Goal: Contribute content: Add original content to the website for others to see

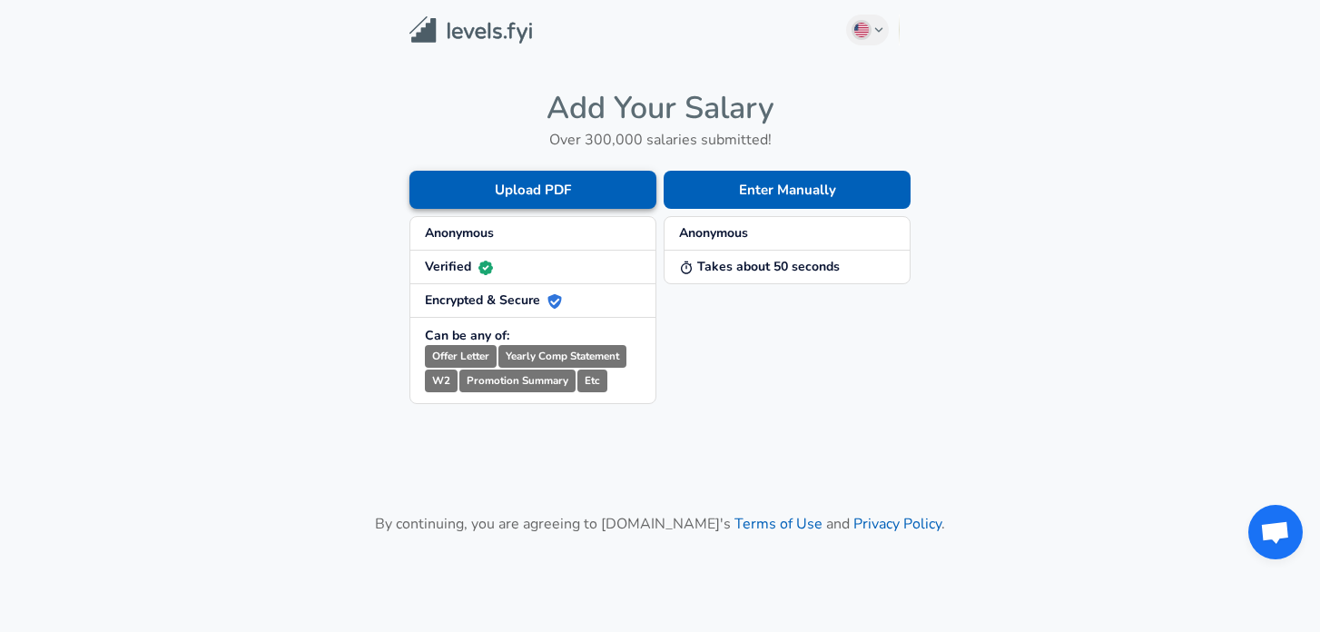
click at [542, 190] on button "Upload PDF" at bounding box center [532, 190] width 247 height 38
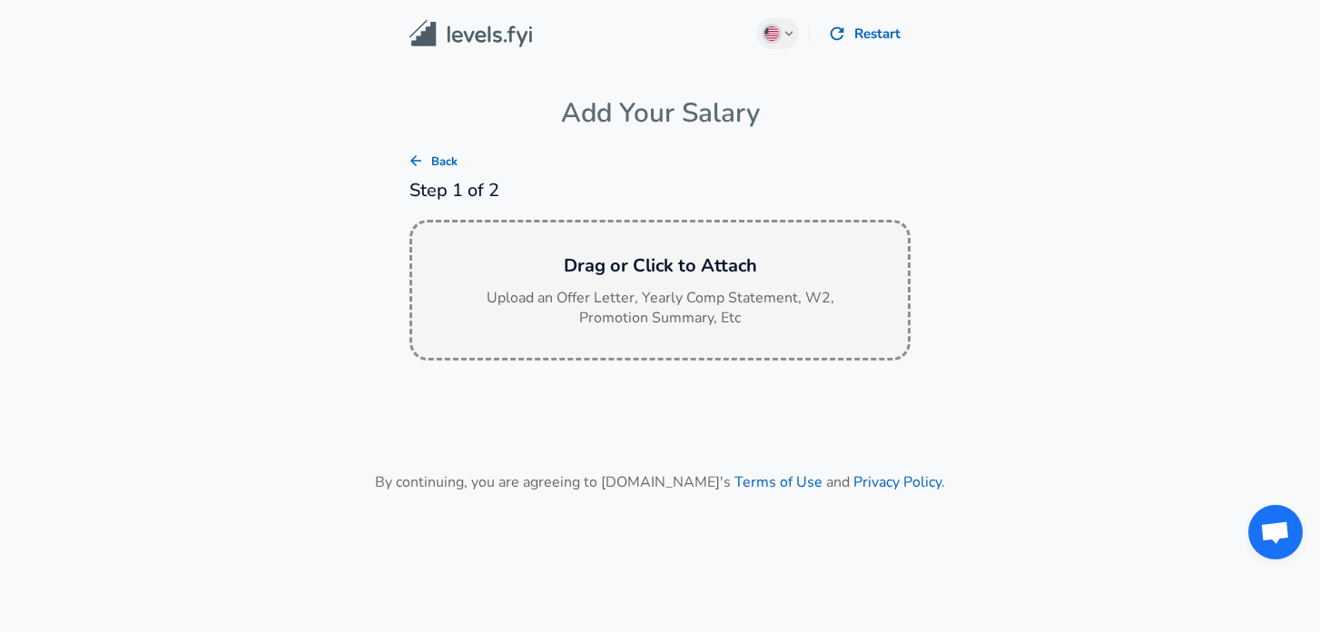
click at [662, 263] on h6 "Drag or Click to Attach" at bounding box center [660, 265] width 466 height 29
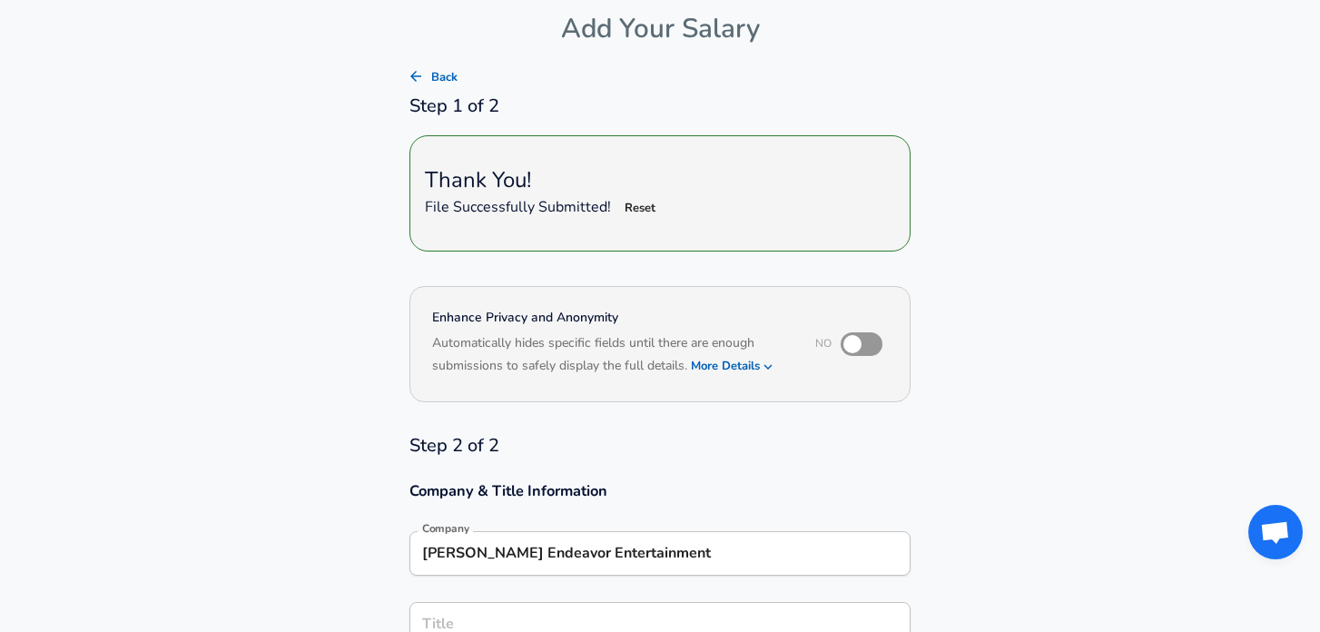
scroll to position [212, 0]
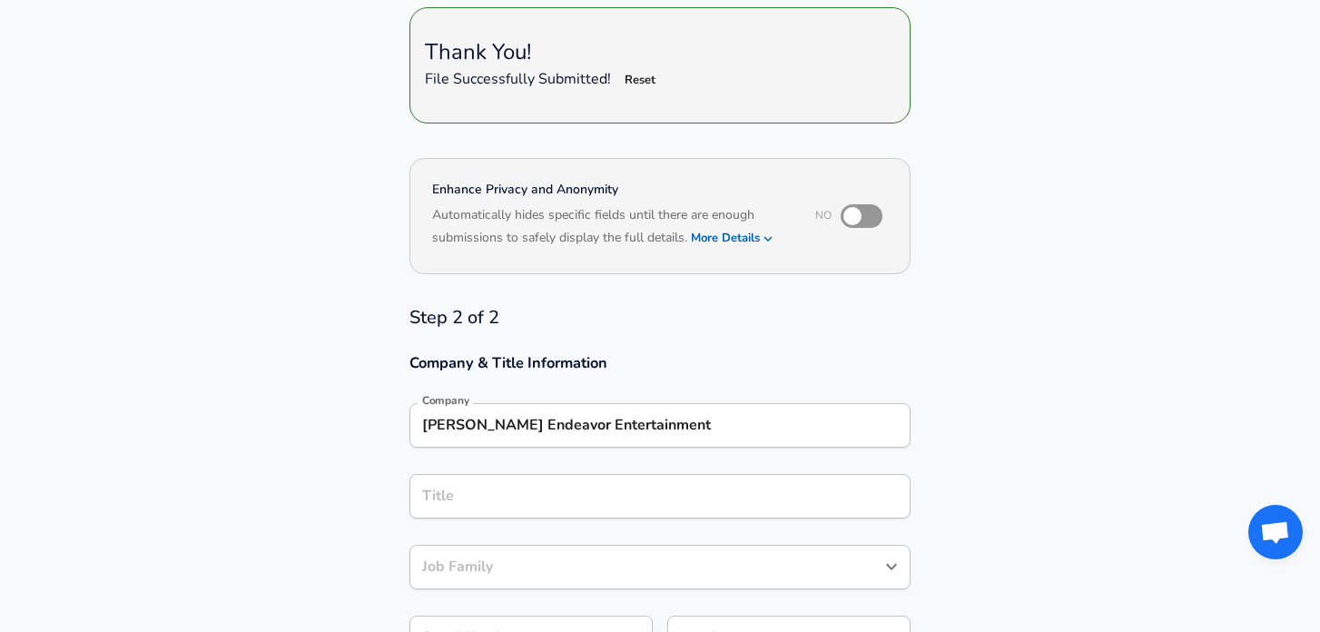
click at [693, 428] on input "[PERSON_NAME] Endeavor Entertainment" at bounding box center [659, 425] width 485 height 28
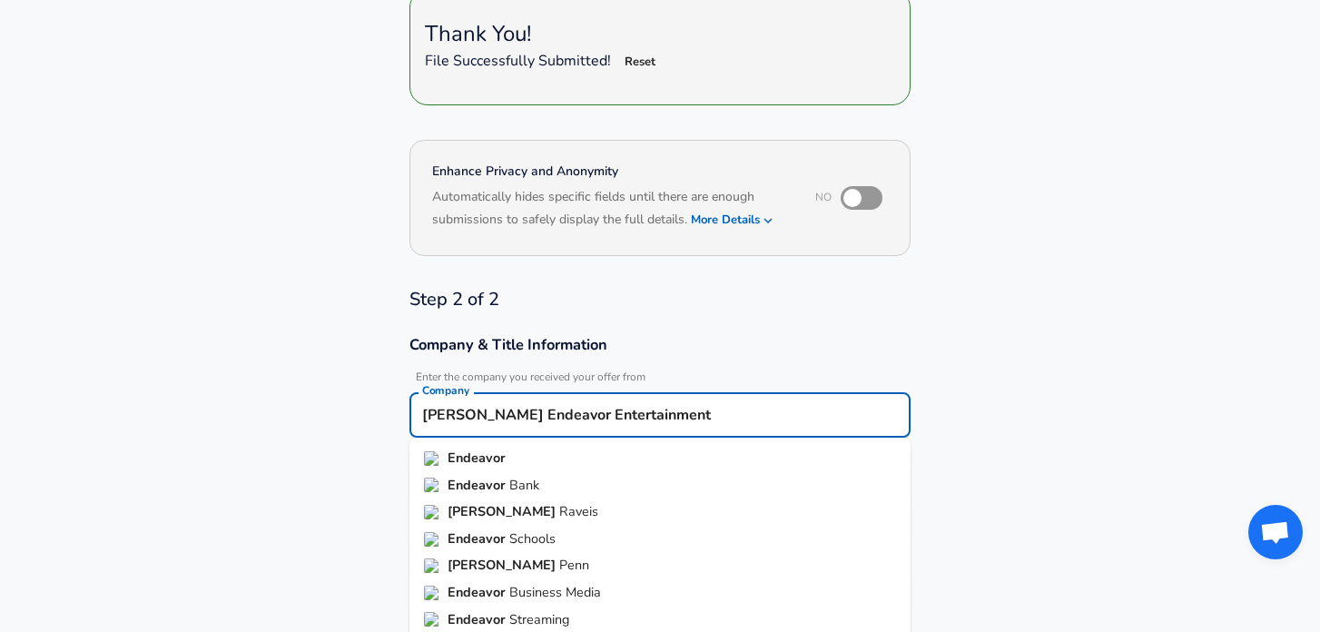
click at [625, 419] on input "[PERSON_NAME] Endeavor Entertainment" at bounding box center [659, 415] width 485 height 28
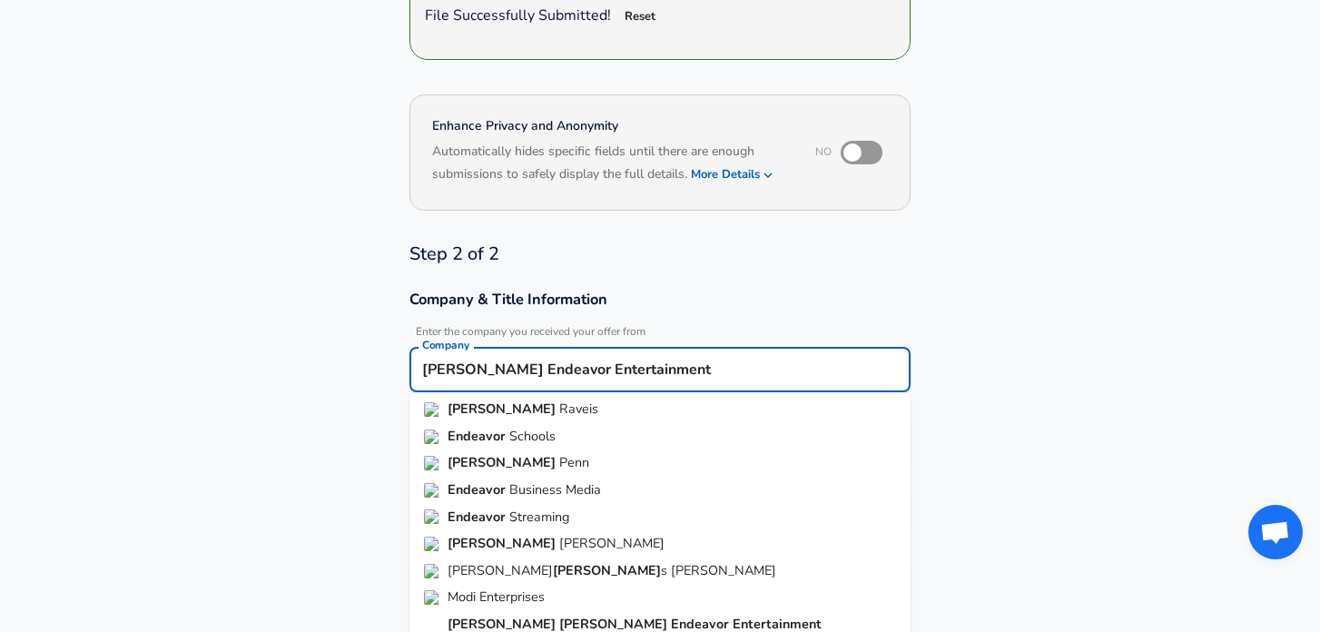
scroll to position [350, 0]
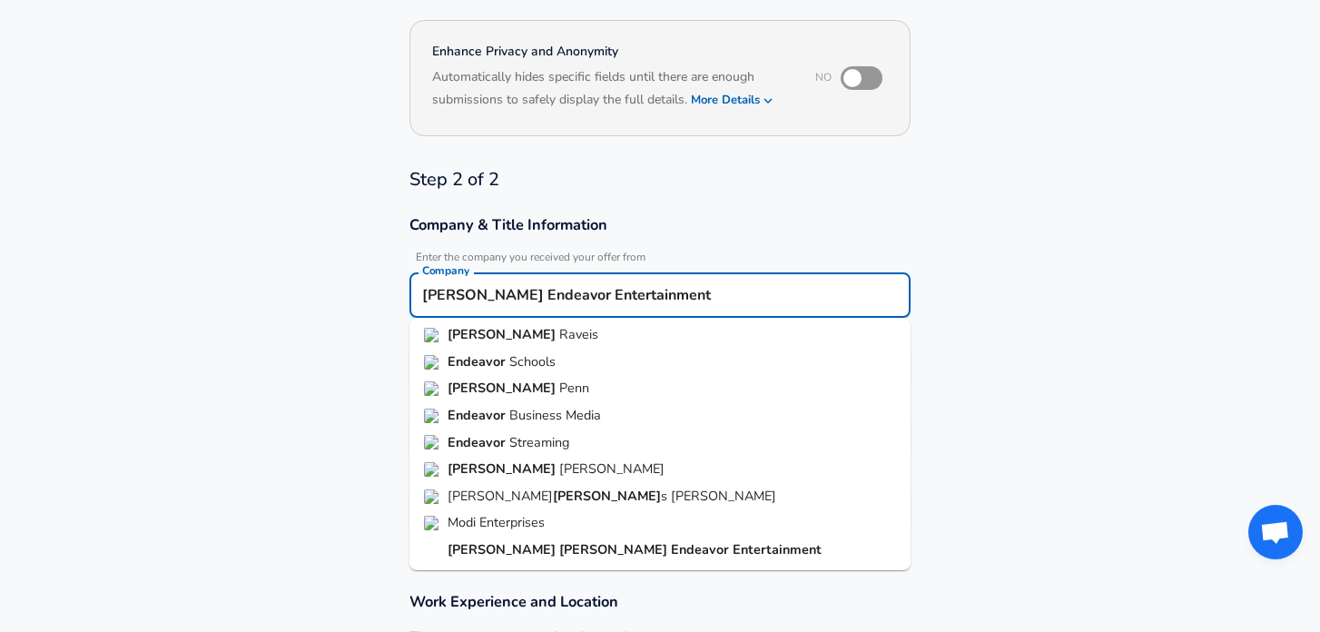
click at [732, 545] on strong "Entertainment" at bounding box center [776, 549] width 89 height 18
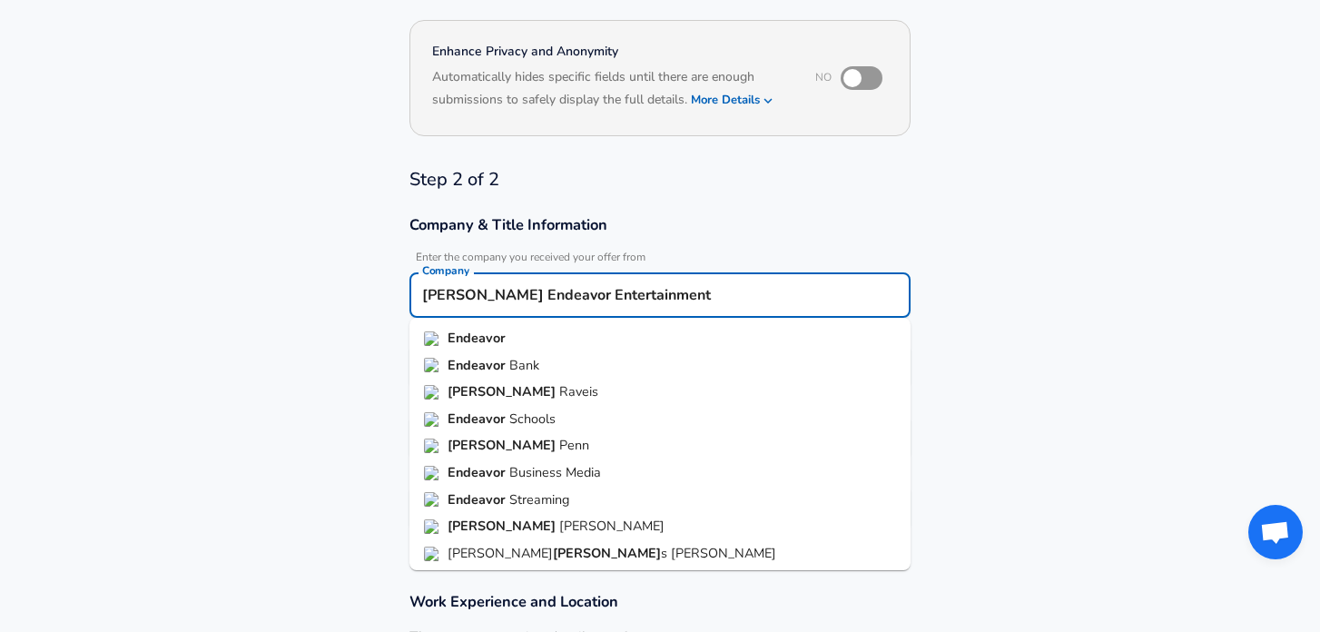
scroll to position [51, 0]
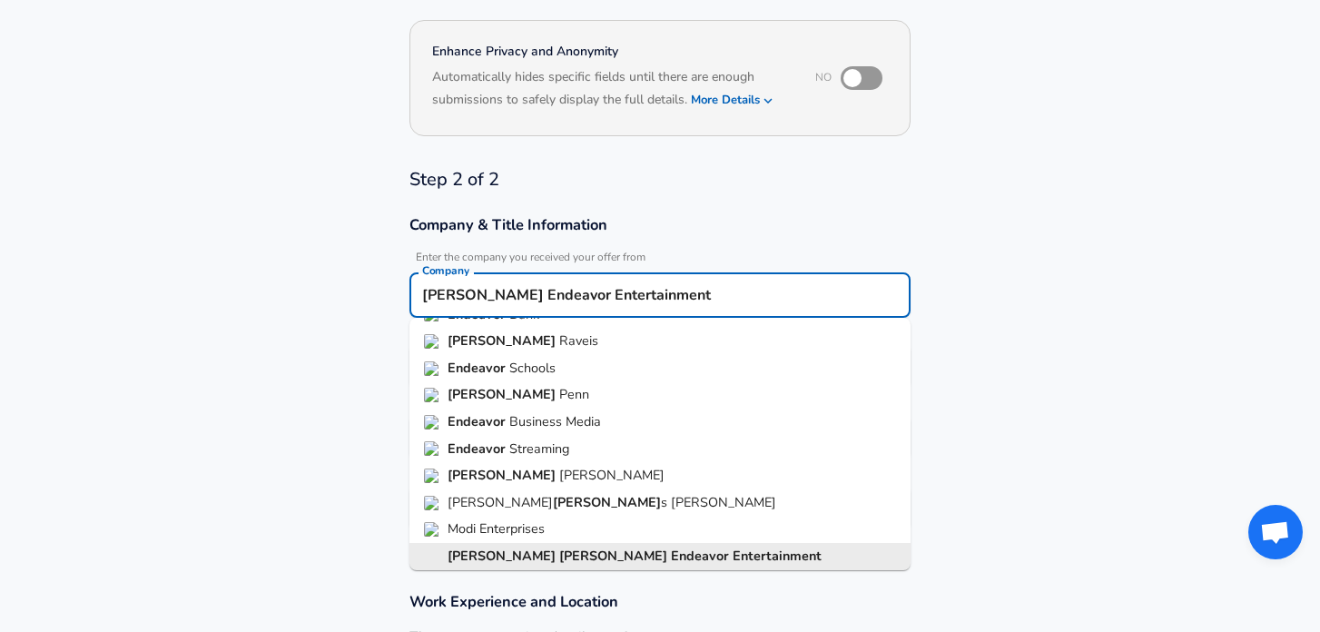
drag, startPoint x: 600, startPoint y: 297, endPoint x: 750, endPoint y: 299, distance: 149.8
click at [750, 299] on input "[PERSON_NAME] Endeavor Entertainment" at bounding box center [659, 295] width 485 height 28
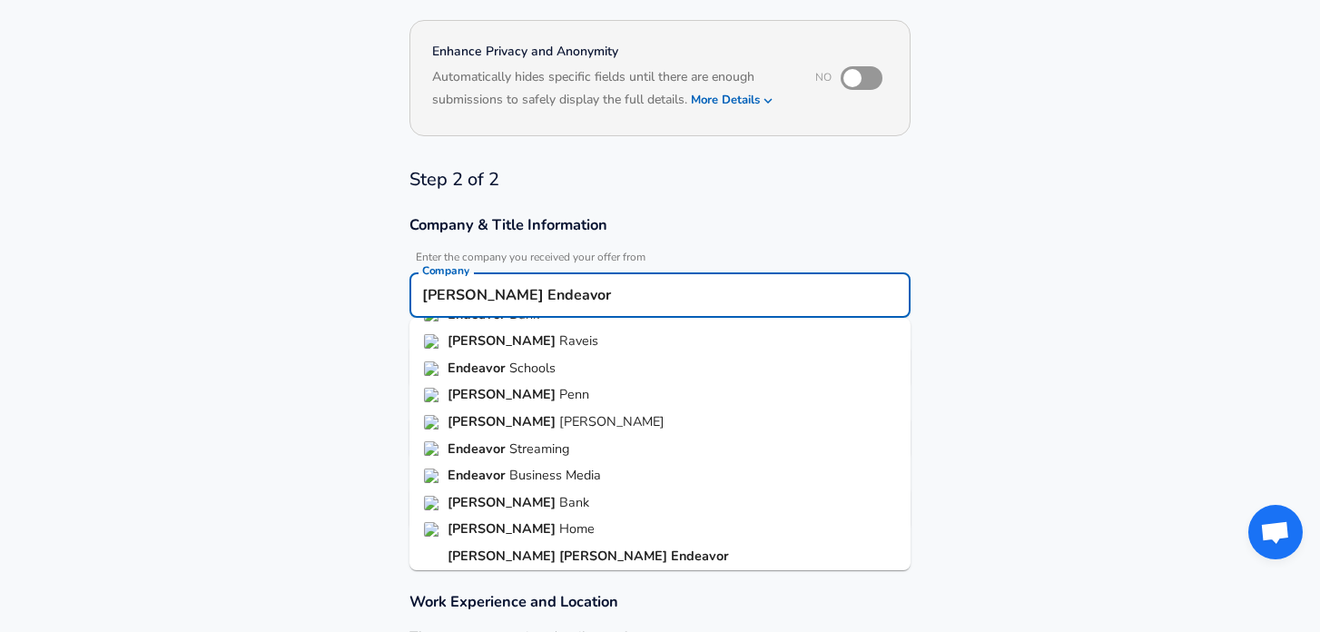
type input "[PERSON_NAME] Endeavor"
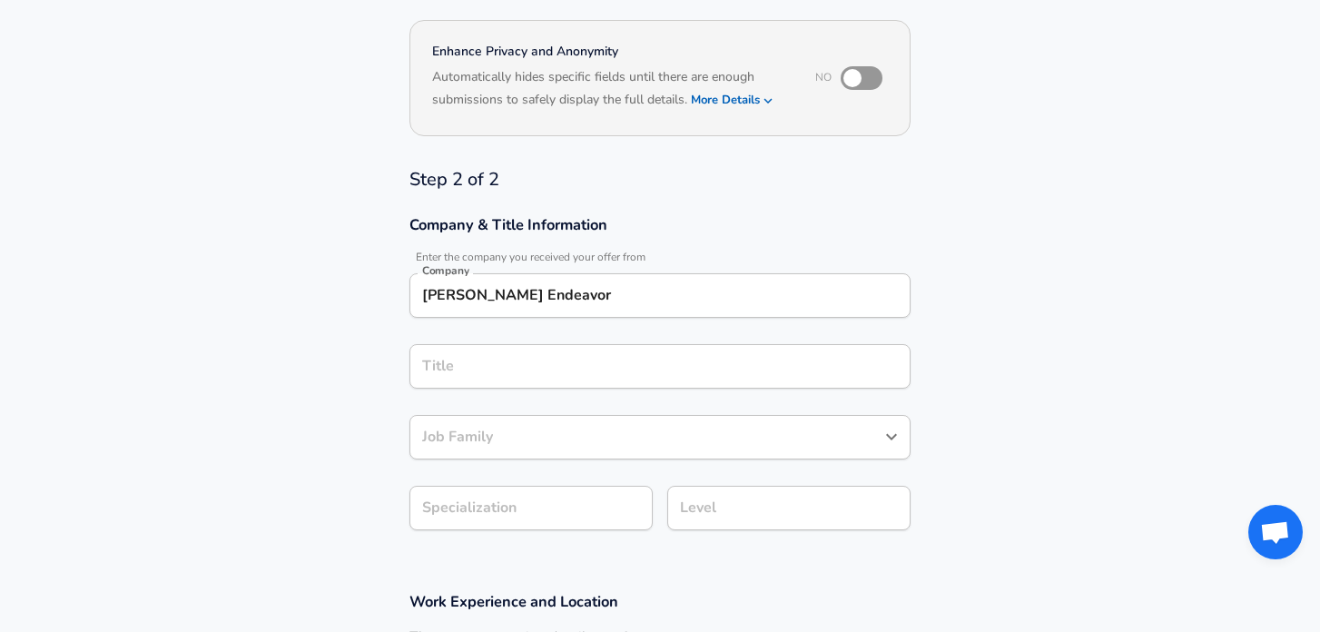
click at [985, 360] on section "Company & Title Information Enter the company you received your offer from Comp…" at bounding box center [660, 382] width 1320 height 377
click at [670, 364] on input "Title" at bounding box center [659, 366] width 485 height 28
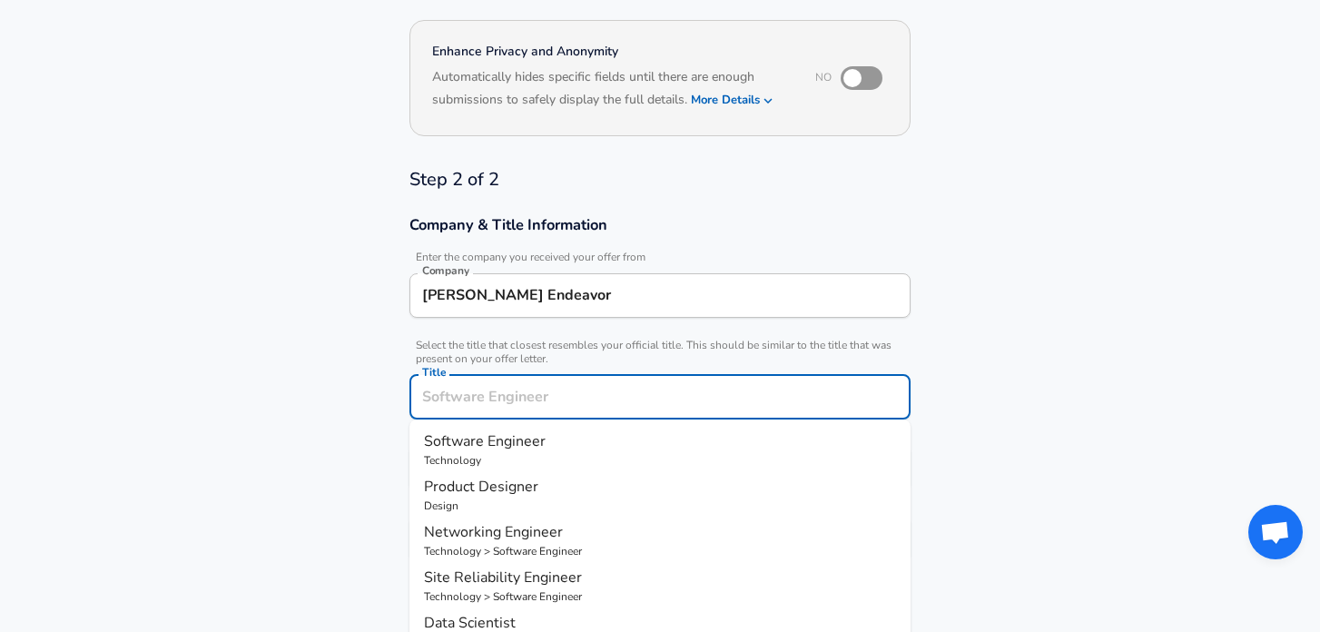
scroll to position [387, 0]
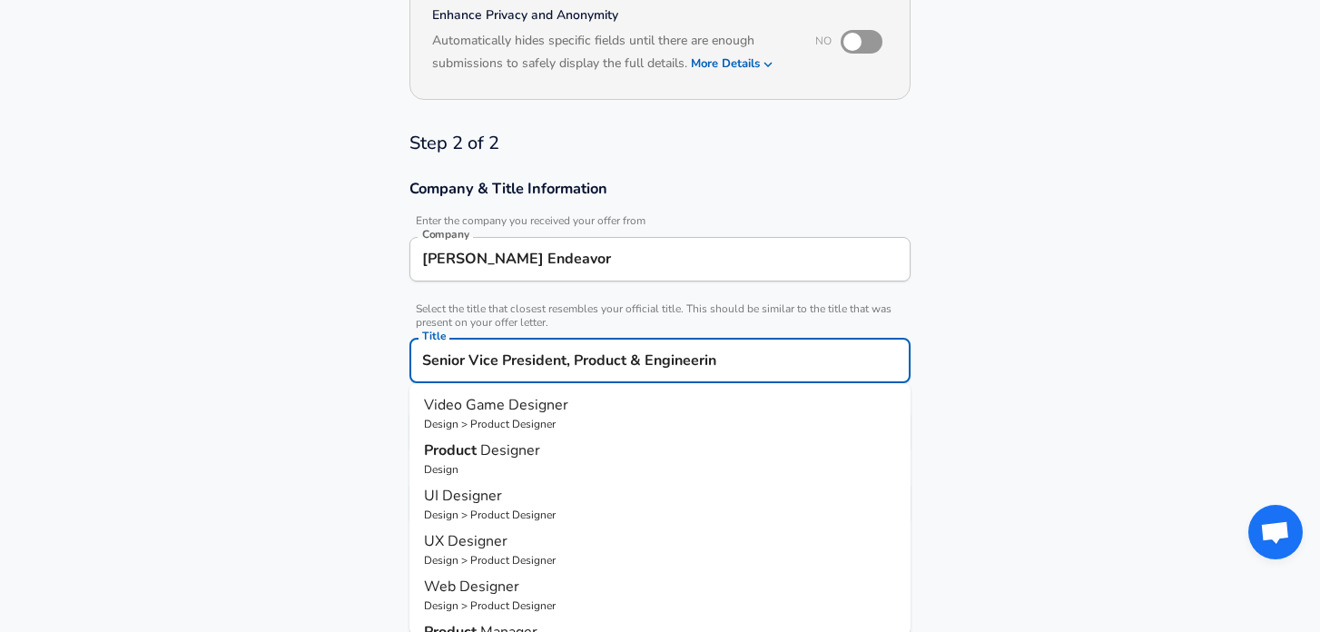
type input "Senior Vice President, Product & Engineering"
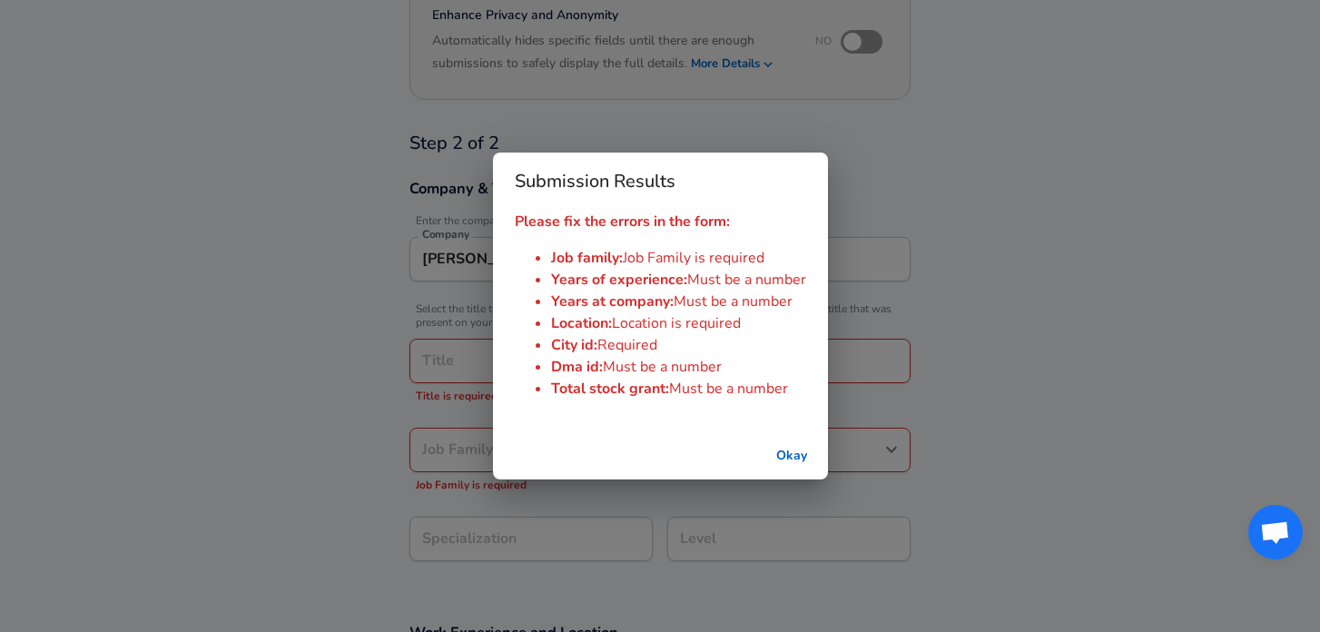
click at [800, 445] on button "Okay" at bounding box center [791, 456] width 58 height 34
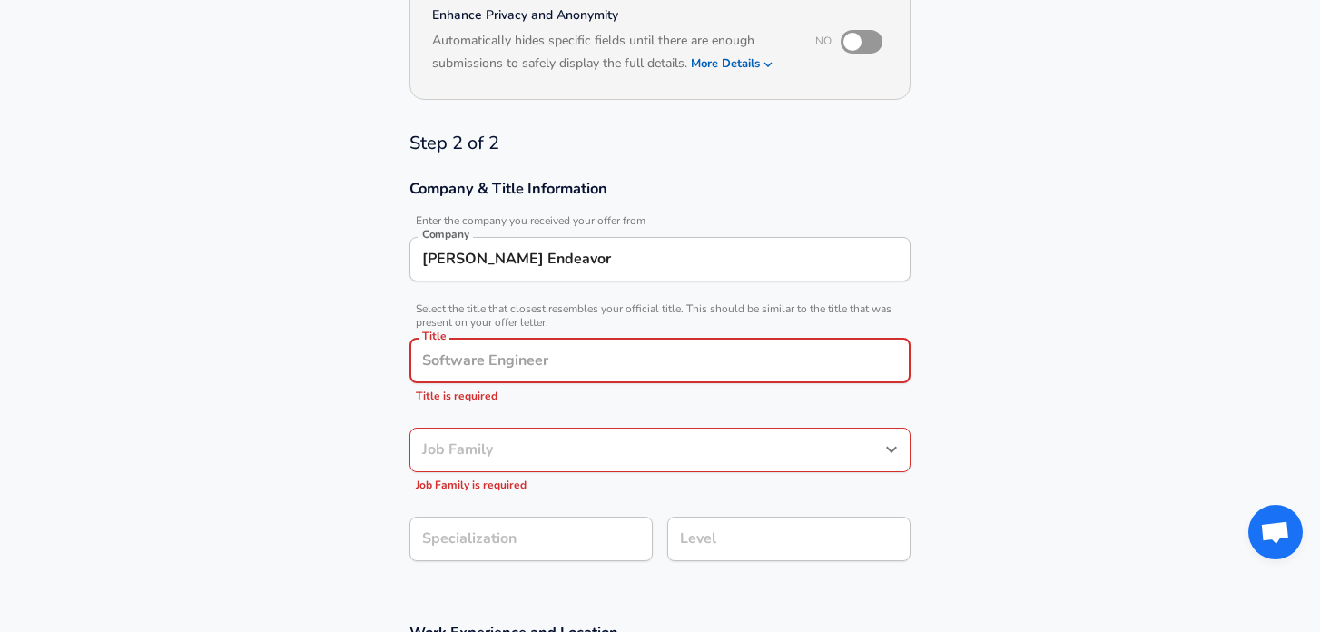
click at [668, 360] on input "Title" at bounding box center [659, 361] width 485 height 28
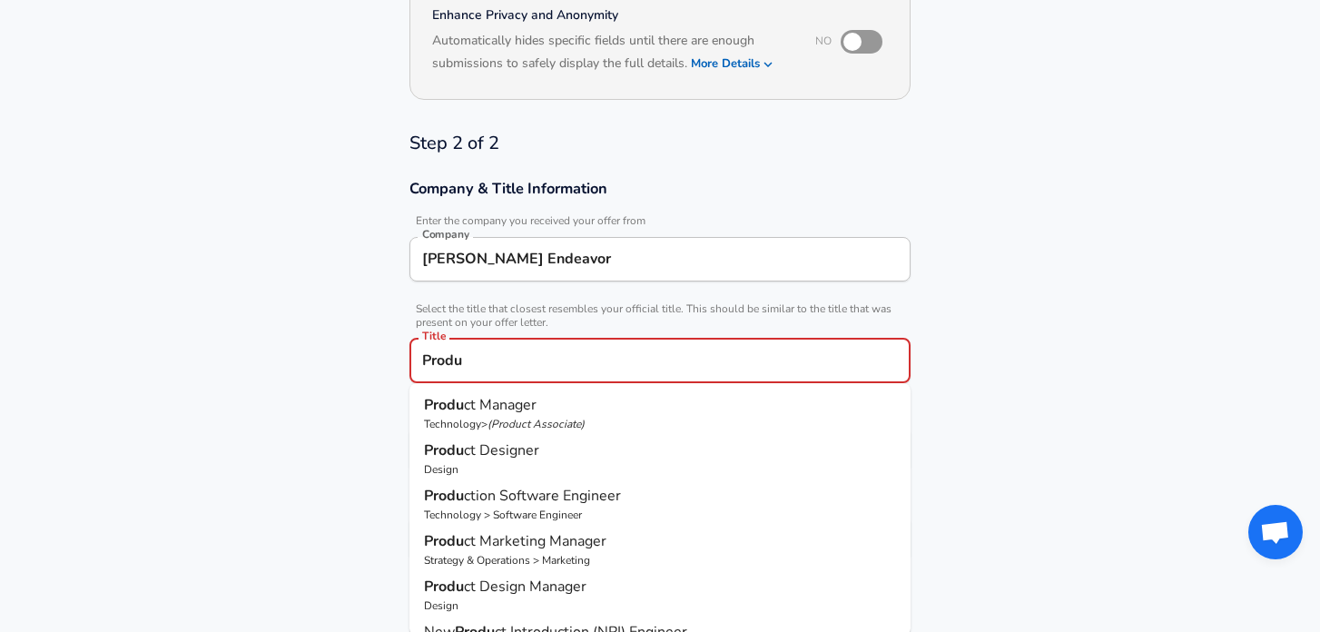
click at [577, 374] on input "Produ" at bounding box center [659, 361] width 485 height 28
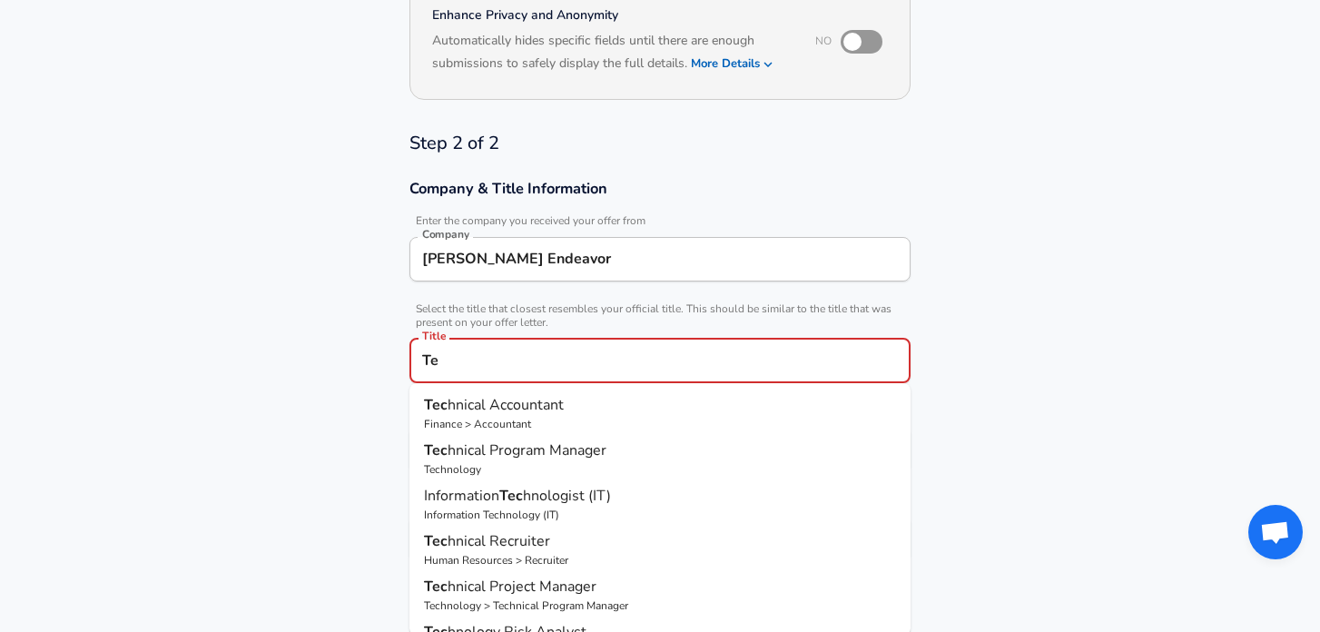
type input "T"
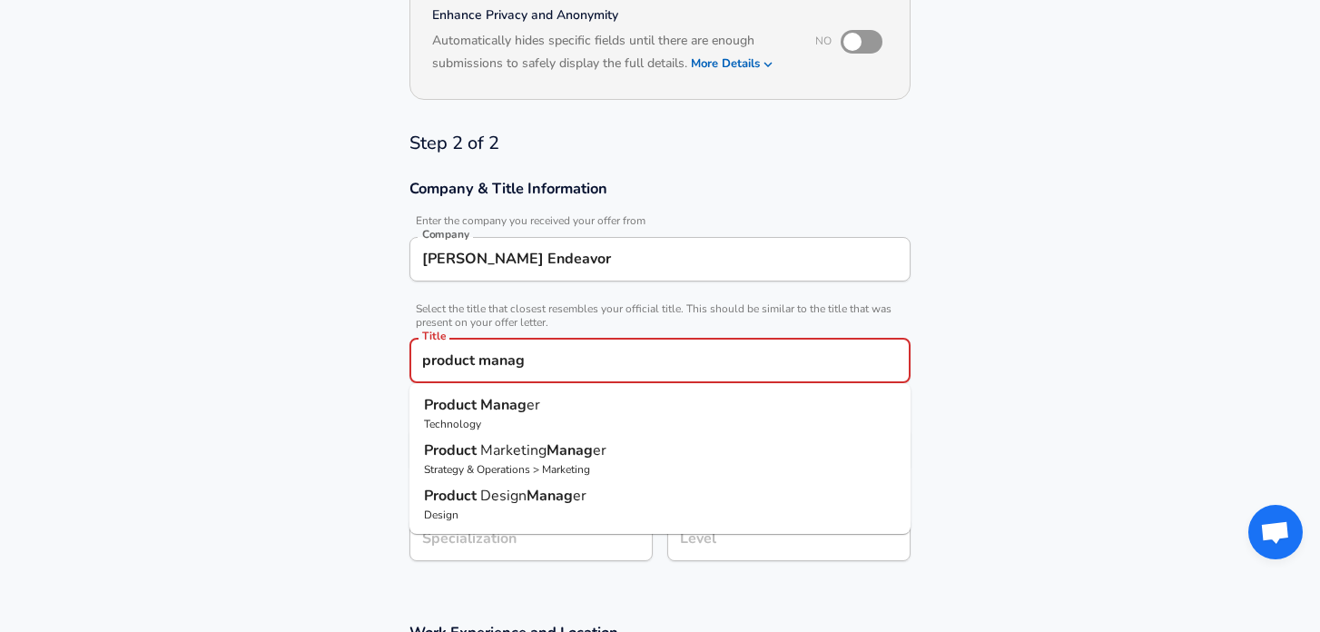
click at [577, 414] on p "Product Manag er" at bounding box center [660, 405] width 472 height 22
type input "Product Manager"
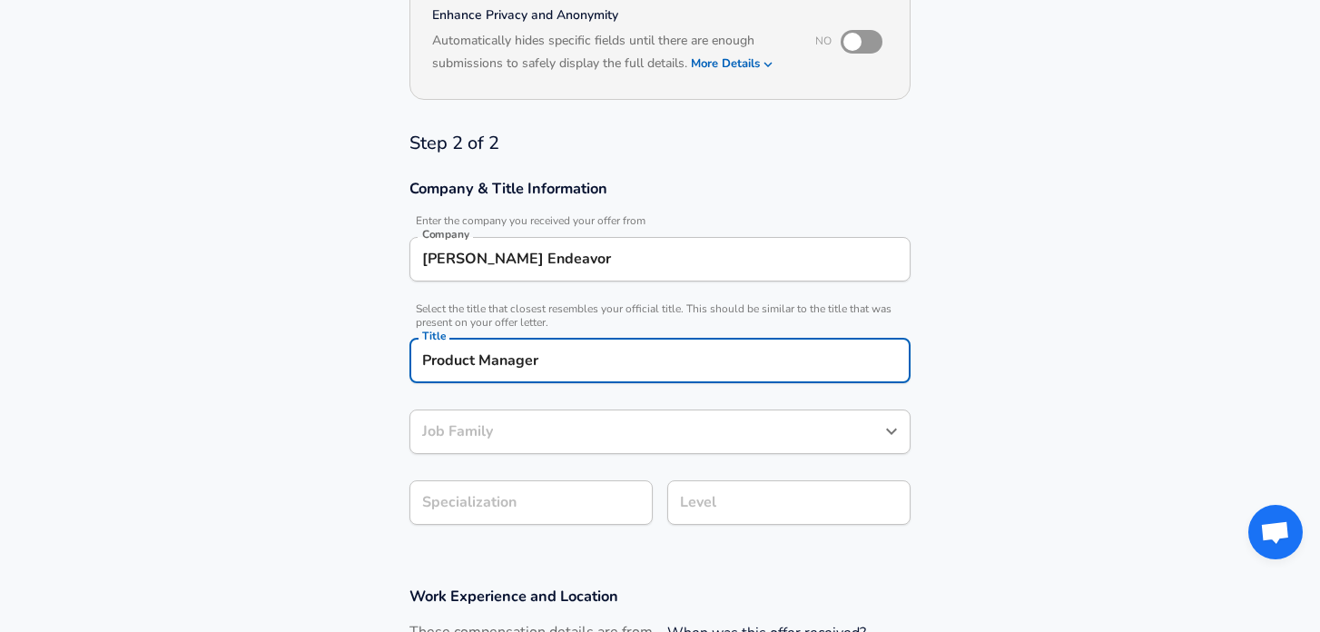
type input "Product Manager"
click at [612, 431] on input "Product Manager" at bounding box center [645, 431] width 457 height 28
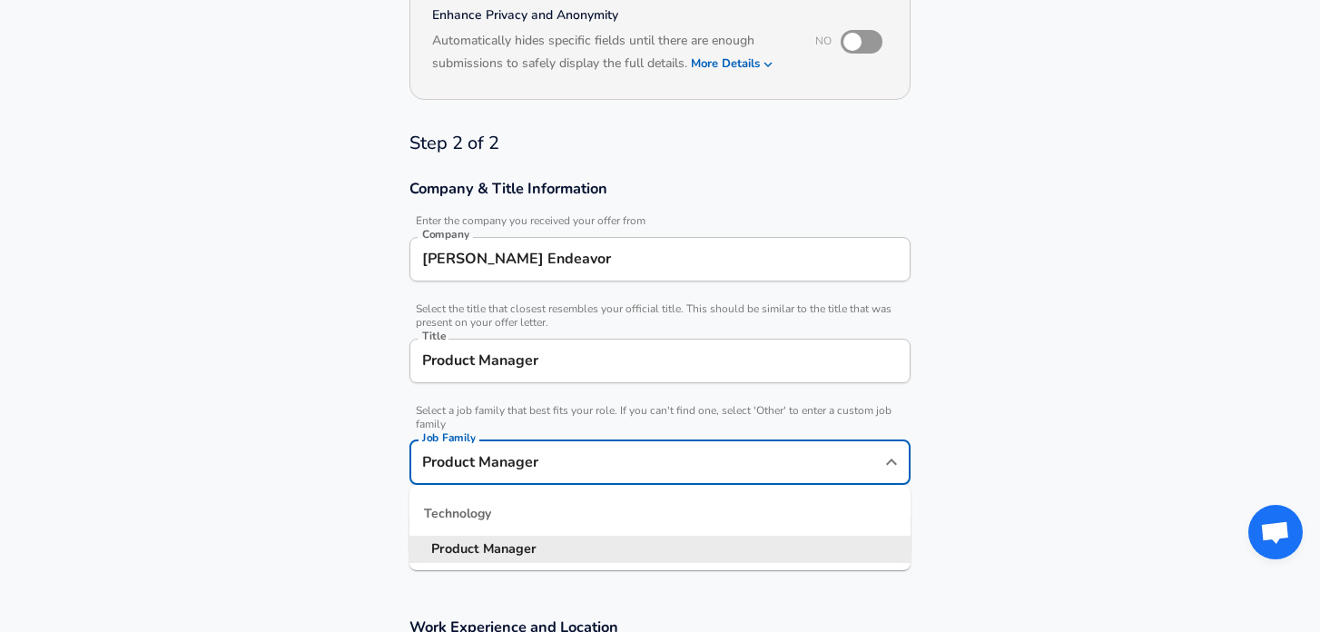
scroll to position [423, 0]
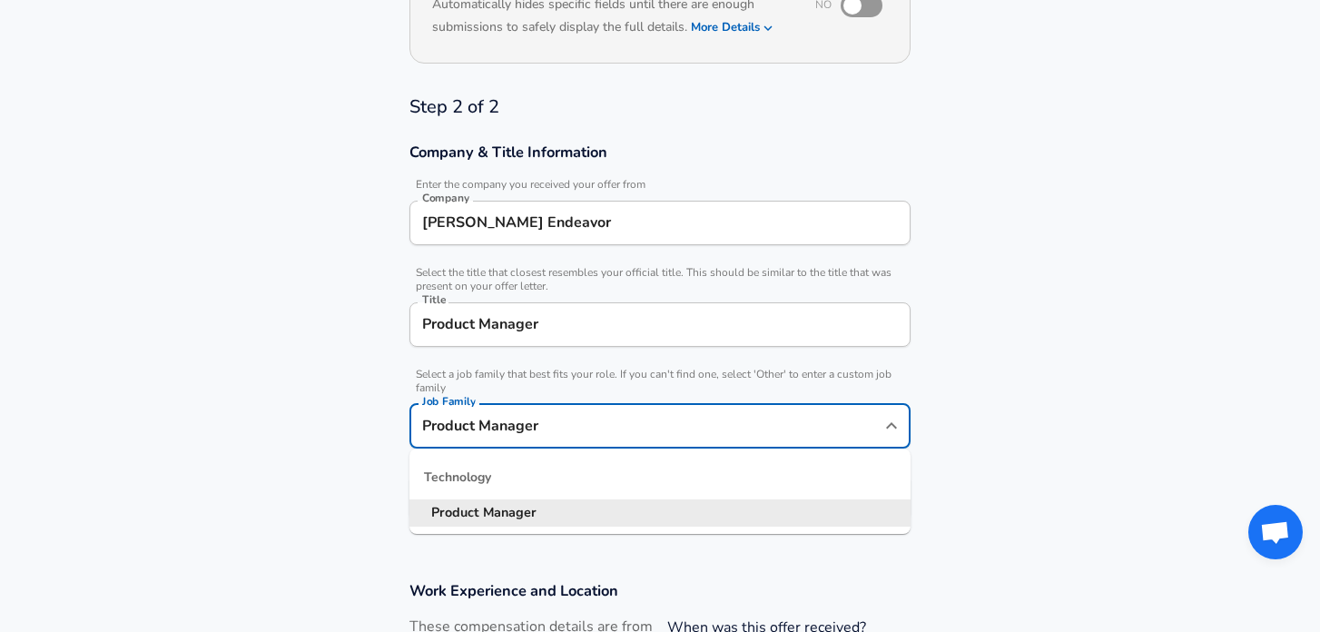
click at [672, 508] on li "Product Manager" at bounding box center [659, 512] width 501 height 27
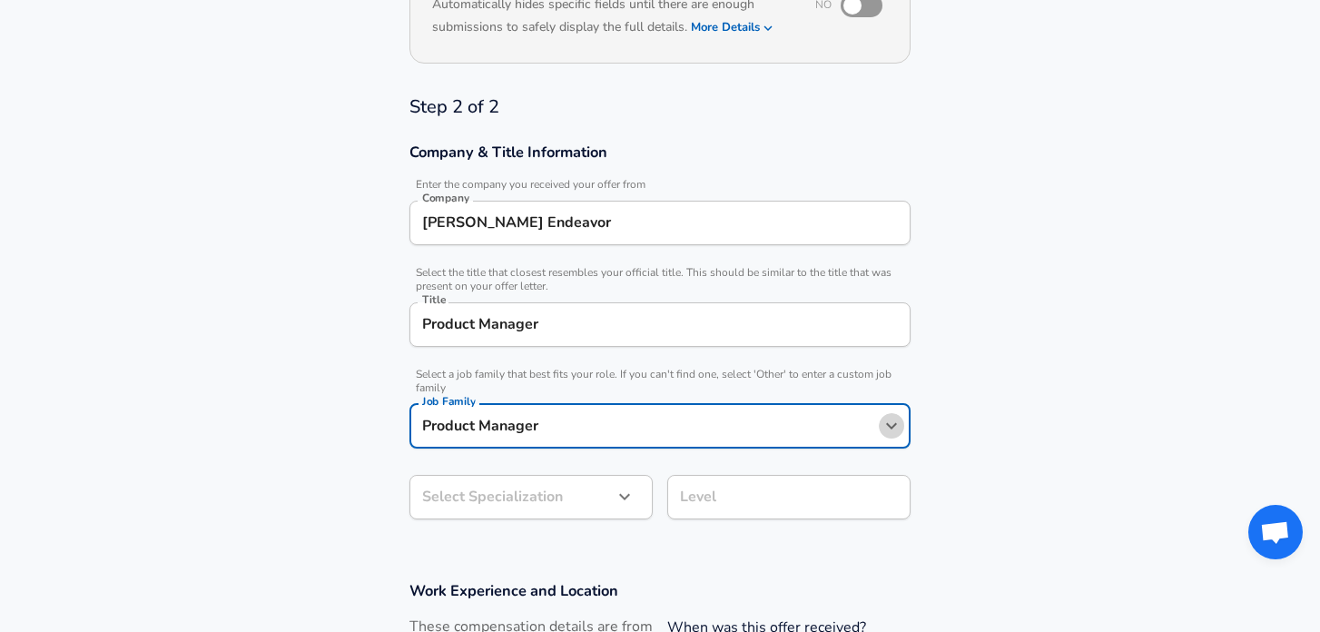
click at [893, 425] on icon "Open" at bounding box center [891, 426] width 11 height 6
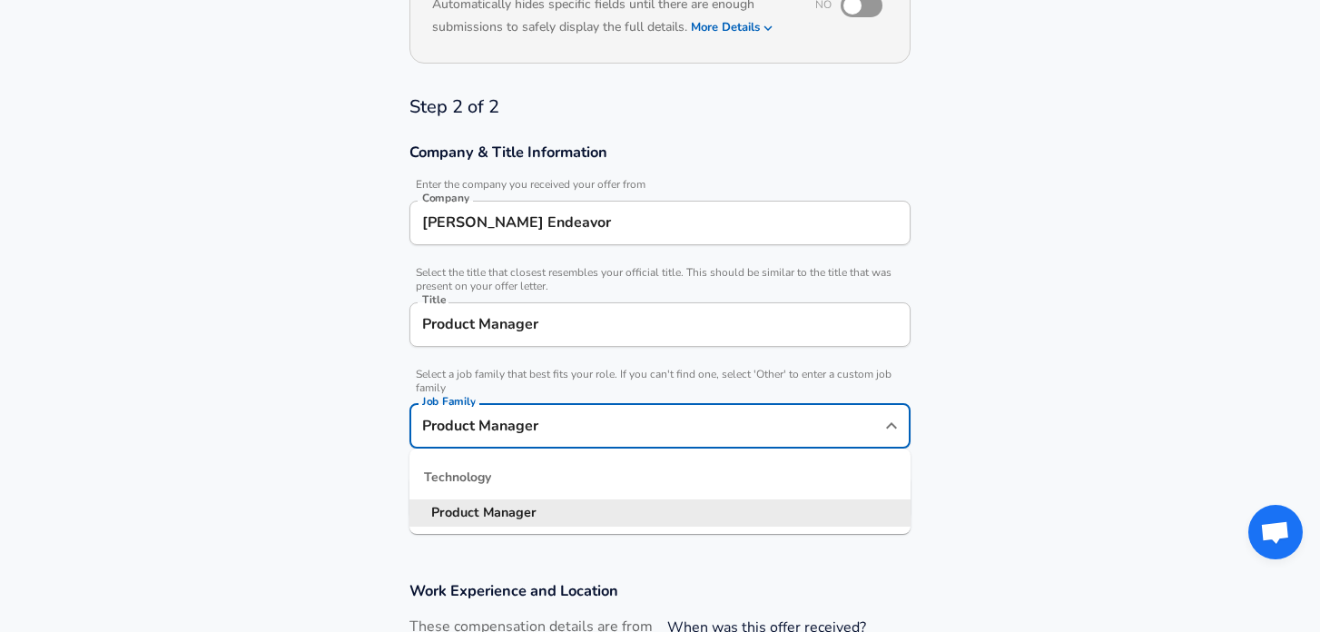
click at [500, 486] on div "Technology" at bounding box center [659, 478] width 501 height 44
click at [805, 347] on div "Title Product Manager Title" at bounding box center [659, 326] width 501 height 49
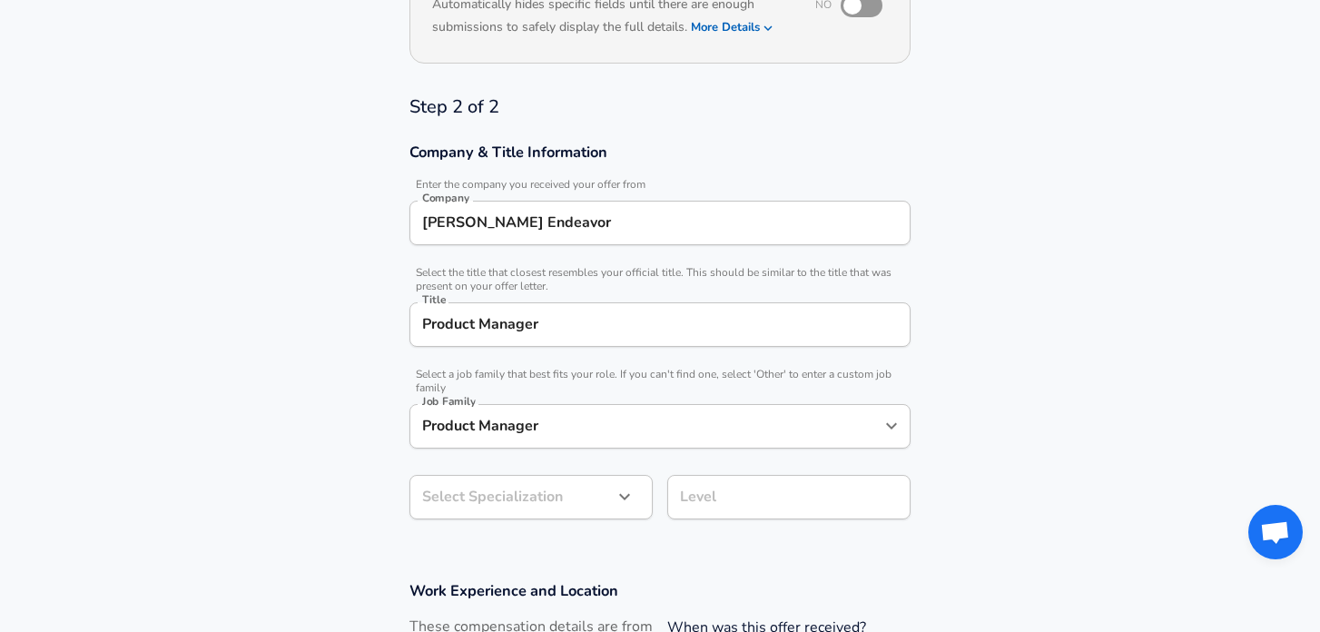
click at [1006, 305] on section "Company & Title Information Enter the company you received your offer from Comp…" at bounding box center [660, 341] width 1320 height 438
click at [621, 490] on icon "button" at bounding box center [624, 497] width 22 height 22
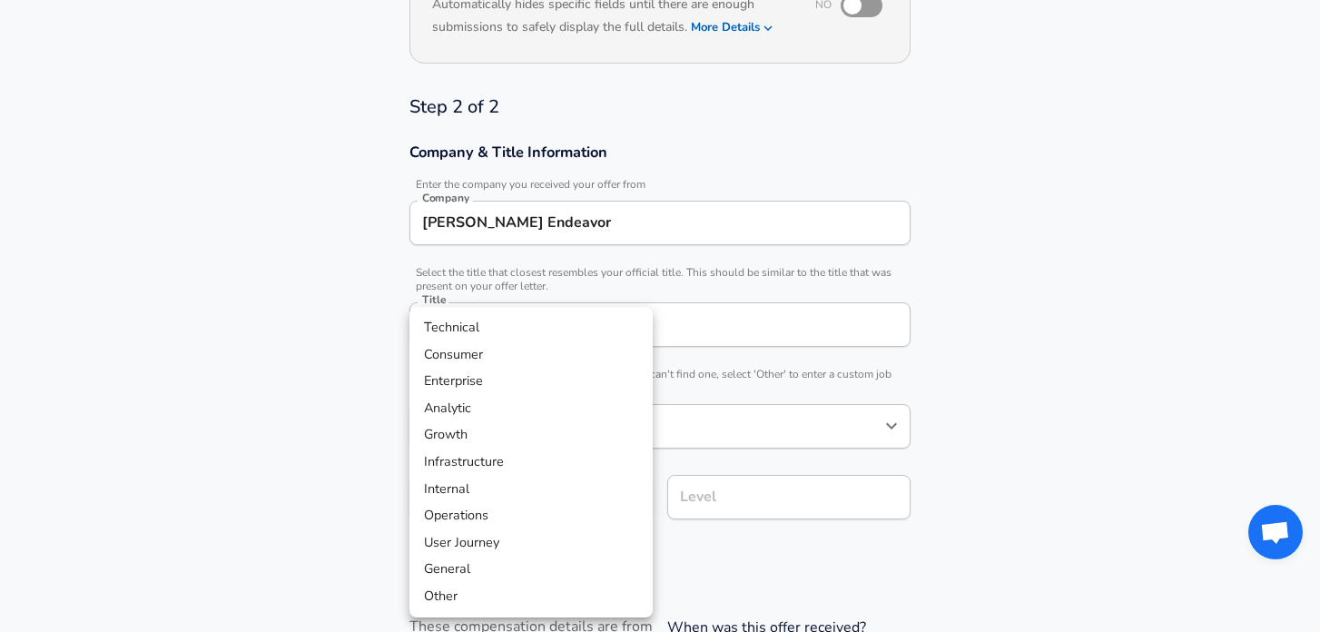
click at [550, 324] on li "Technical" at bounding box center [530, 327] width 243 height 27
type input "Technical"
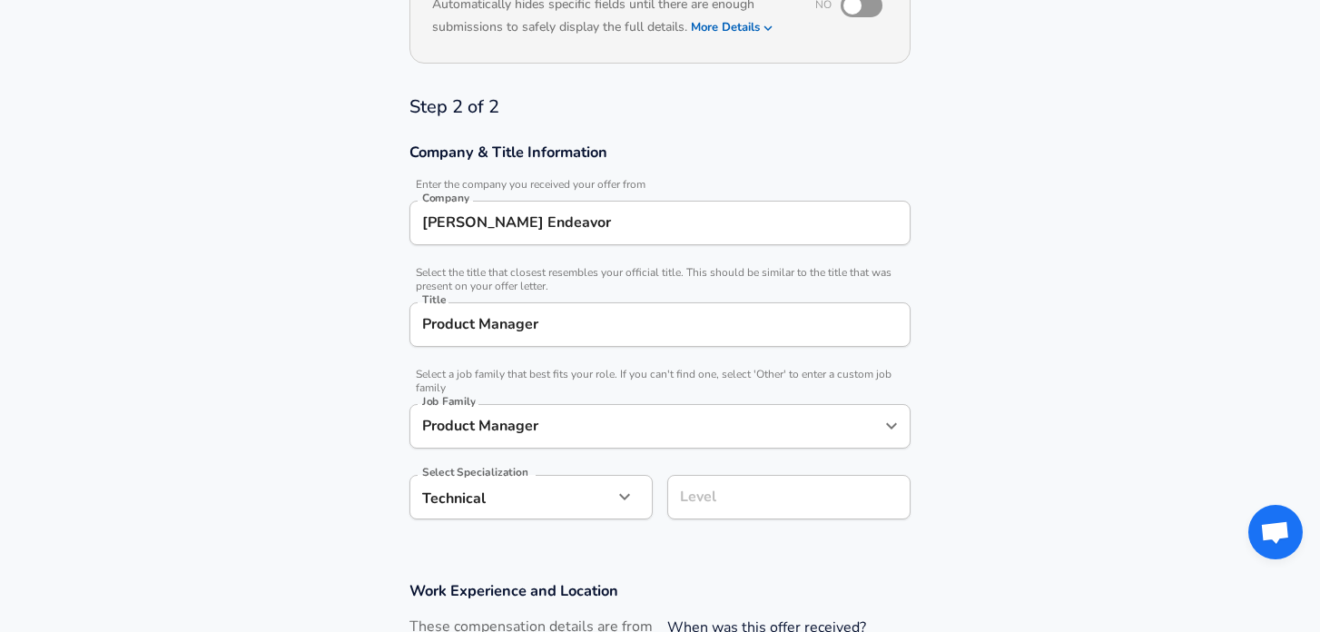
click at [778, 481] on div "Level" at bounding box center [788, 497] width 243 height 44
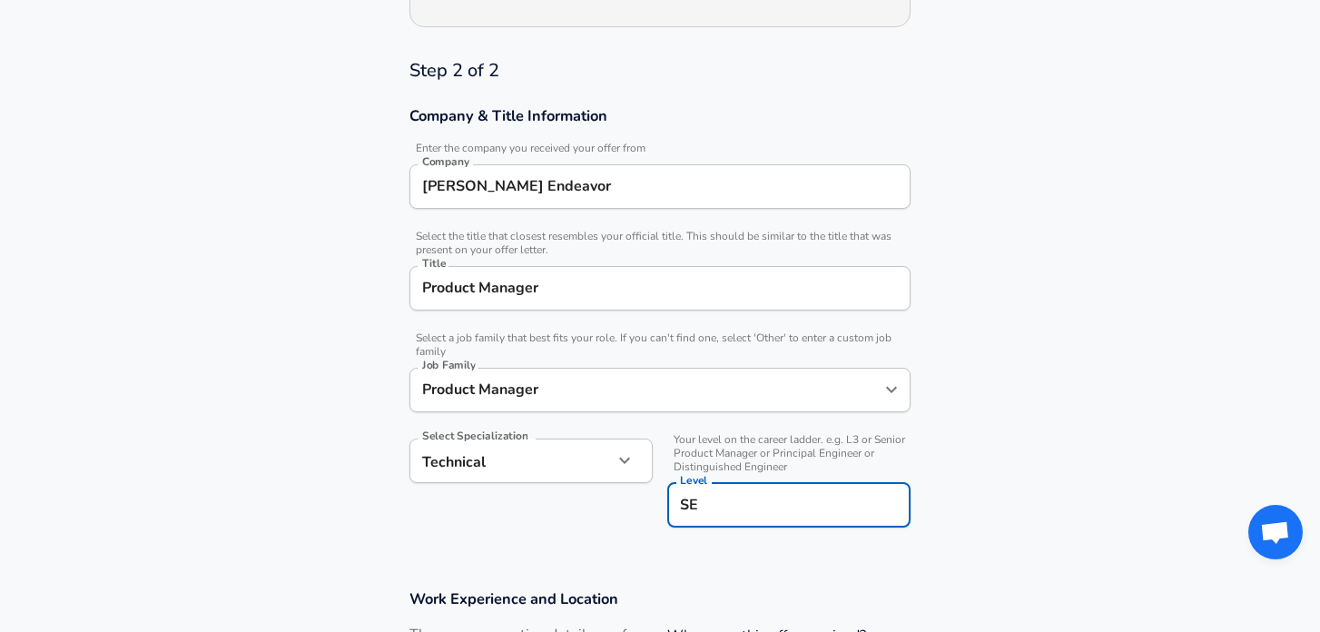
type input "S"
type input "SENIOR VICE PRESIDENT"
click at [966, 488] on section "Company & Title Information Enter the company you received your offer from Comp…" at bounding box center [660, 326] width 1320 height 483
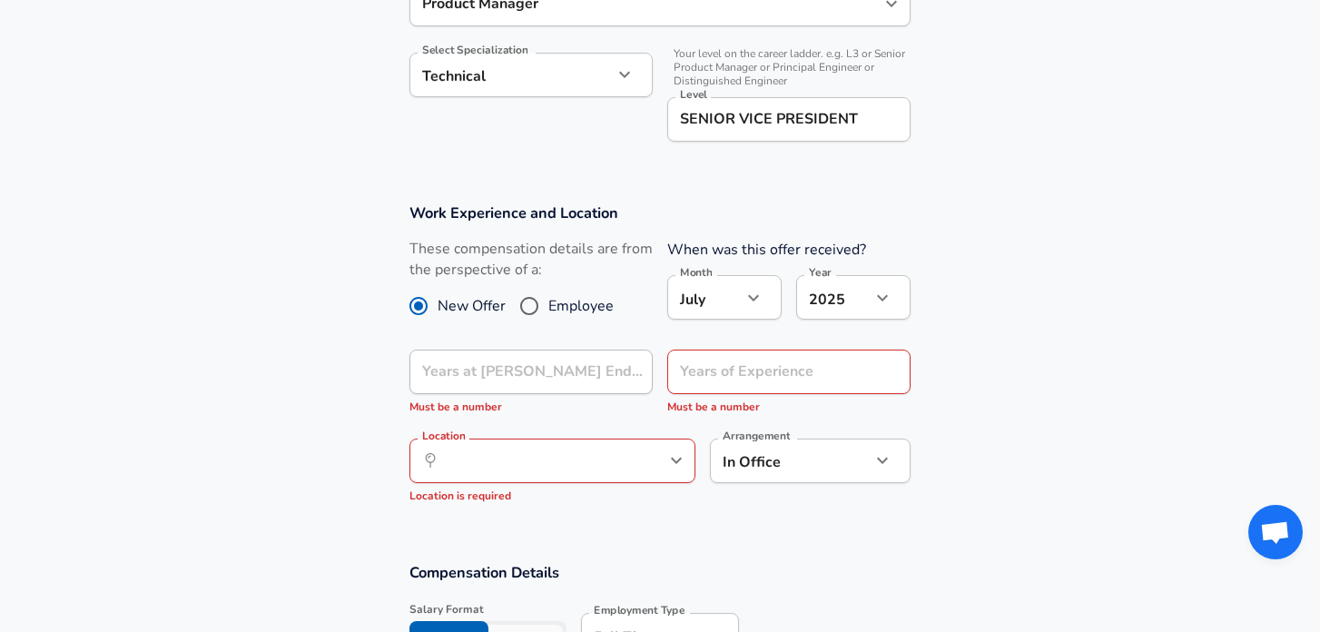
scroll to position [905, 0]
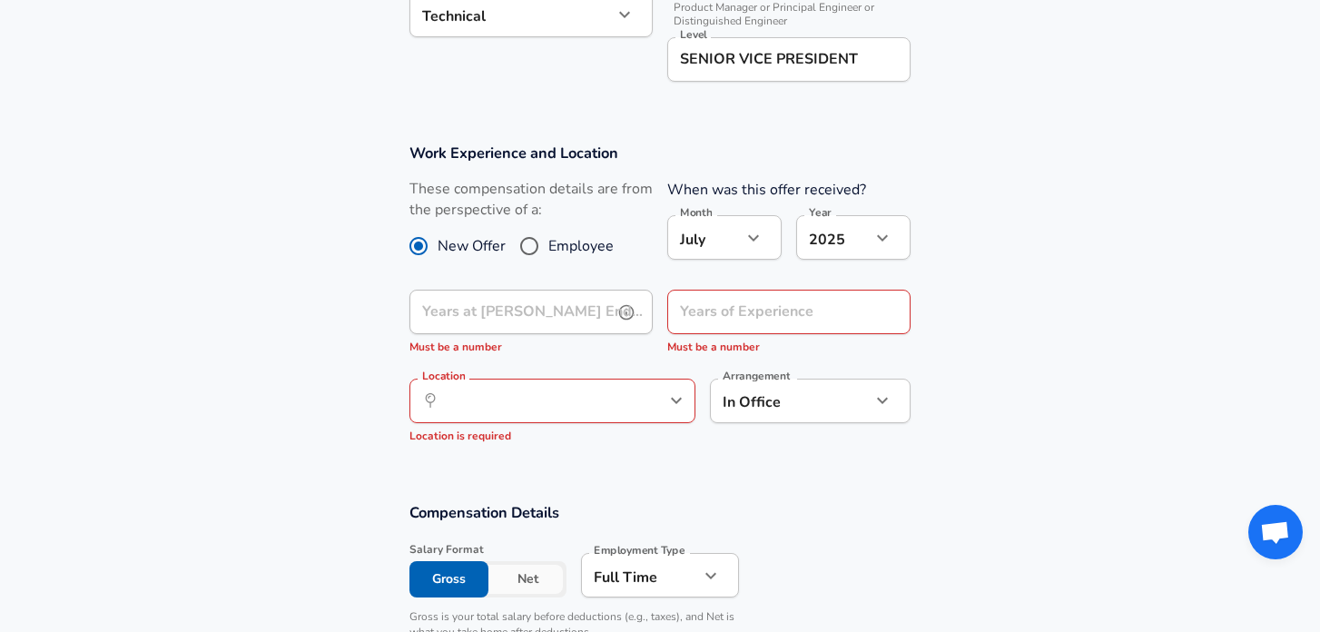
click at [614, 316] on button "help" at bounding box center [626, 312] width 27 height 27
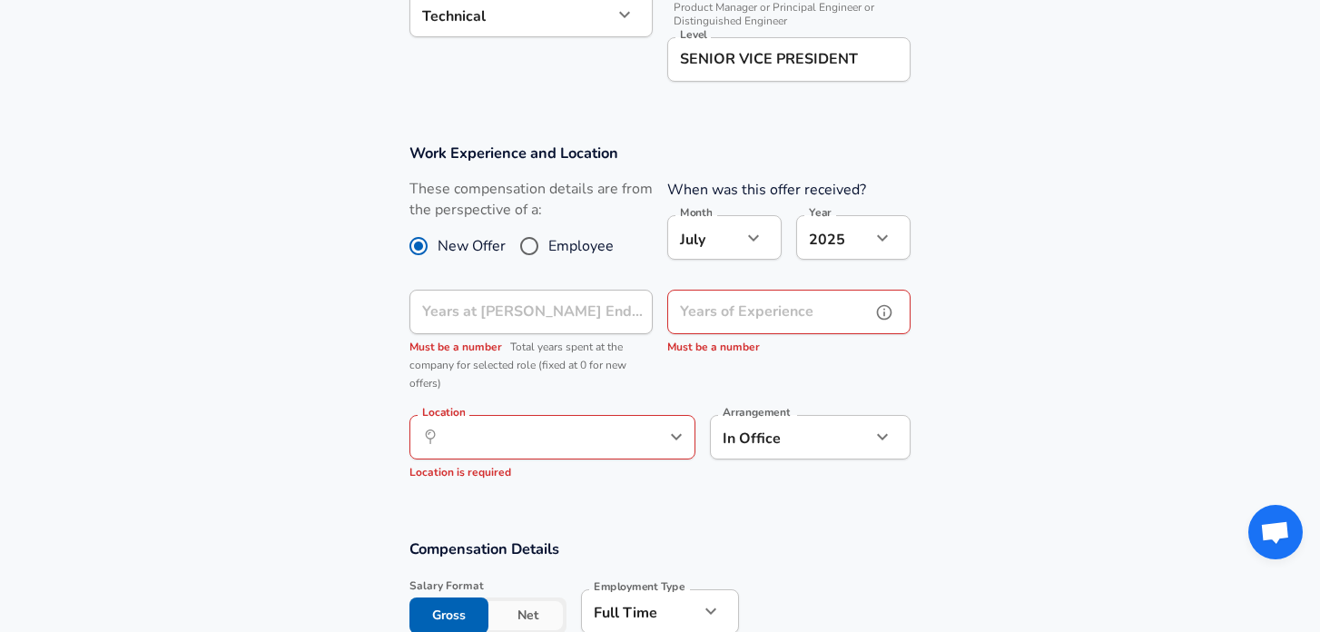
click at [725, 316] on input "Years of Experience" at bounding box center [768, 311] width 203 height 44
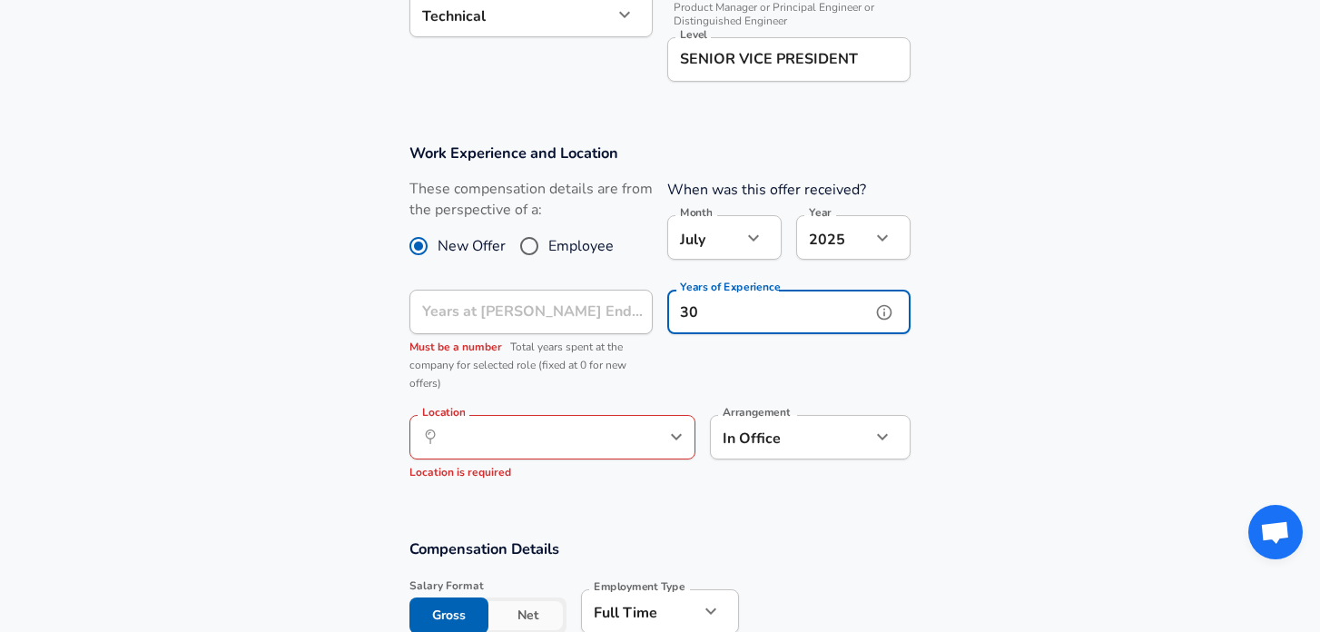
type input "30"
click at [1007, 375] on section "Work Experience and Location These compensation details are from the perspectiv…" at bounding box center [660, 321] width 1320 height 396
click at [663, 429] on div at bounding box center [675, 436] width 24 height 25
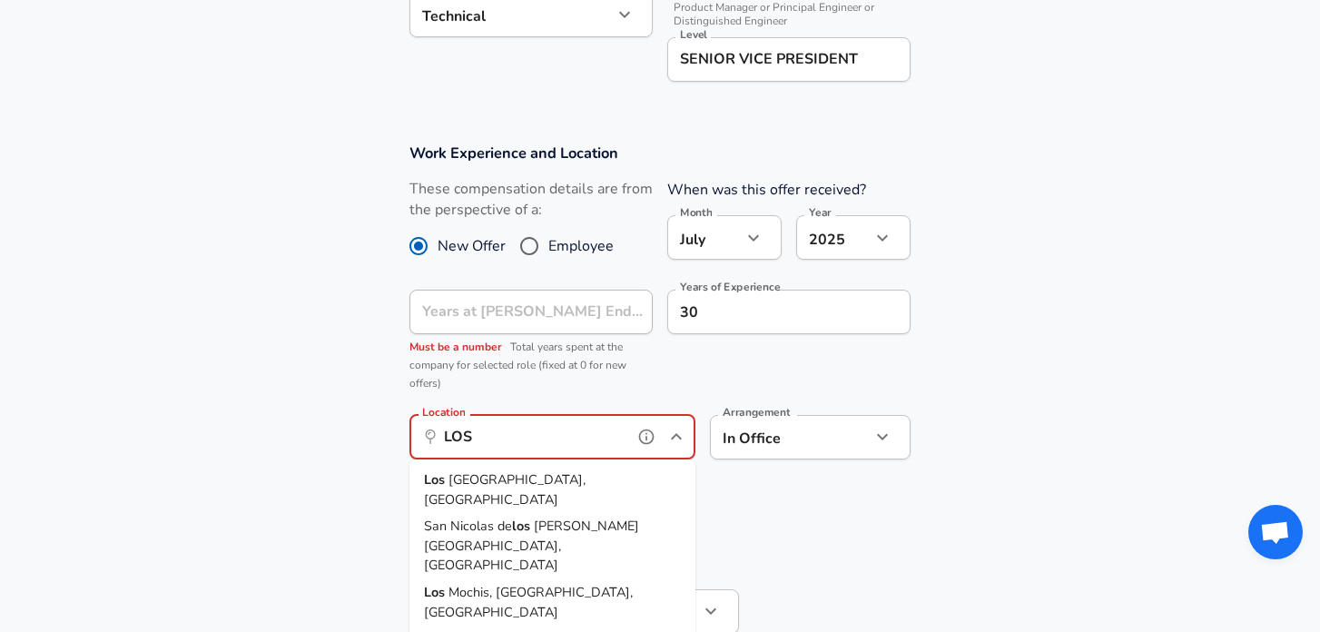
click at [576, 481] on li "[GEOGRAPHIC_DATA], [GEOGRAPHIC_DATA]" at bounding box center [552, 489] width 286 height 46
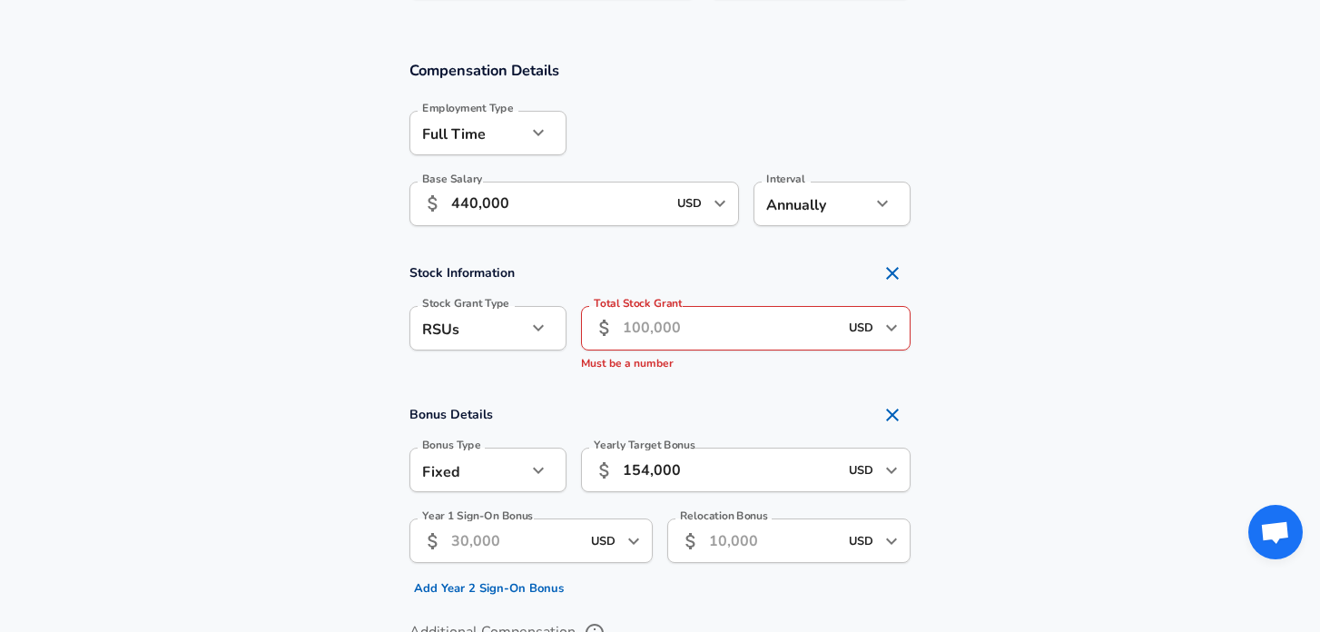
scroll to position [1438, 0]
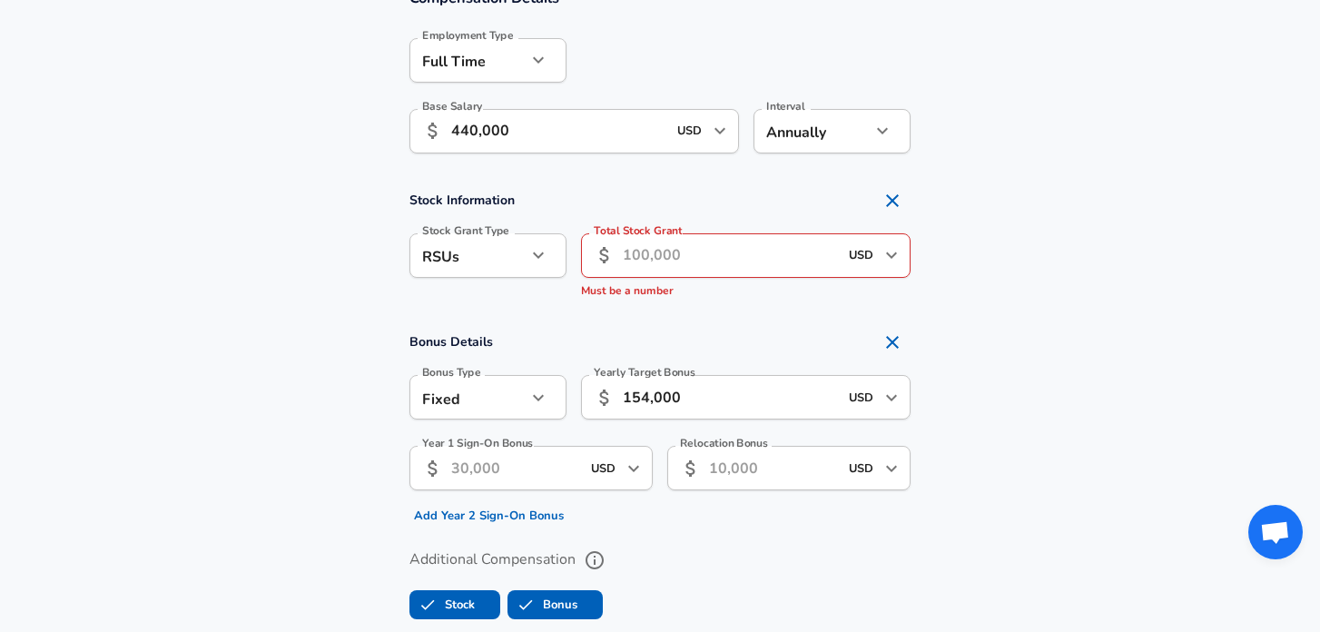
type input "[GEOGRAPHIC_DATA], [GEOGRAPHIC_DATA]"
click at [888, 206] on icon "Remove Section" at bounding box center [892, 201] width 22 height 22
checkbox input "false"
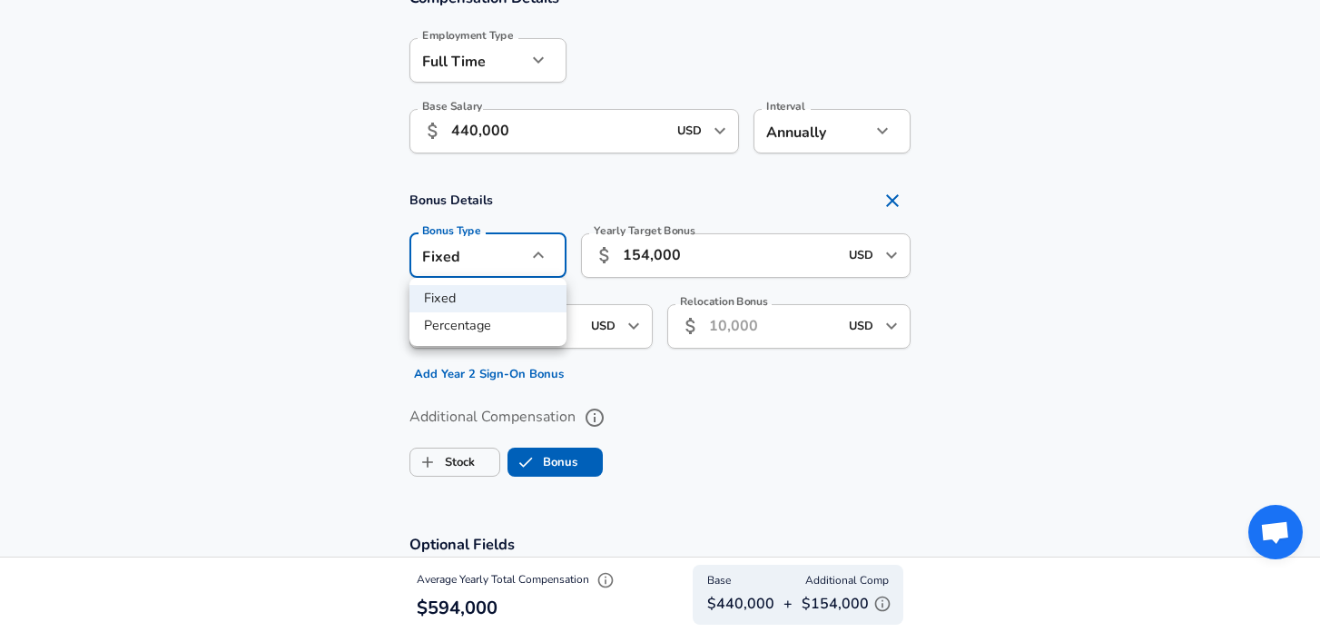
click at [482, 329] on li "Percentage" at bounding box center [487, 325] width 157 height 27
type input "percentage"
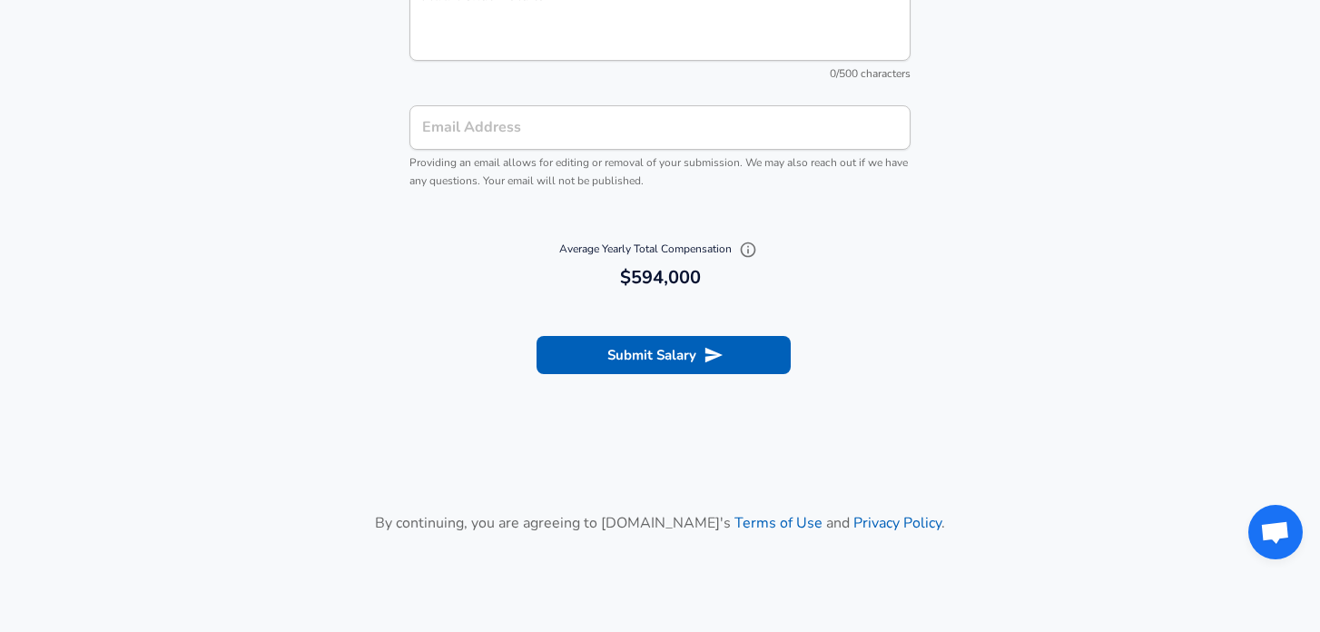
scroll to position [2407, 0]
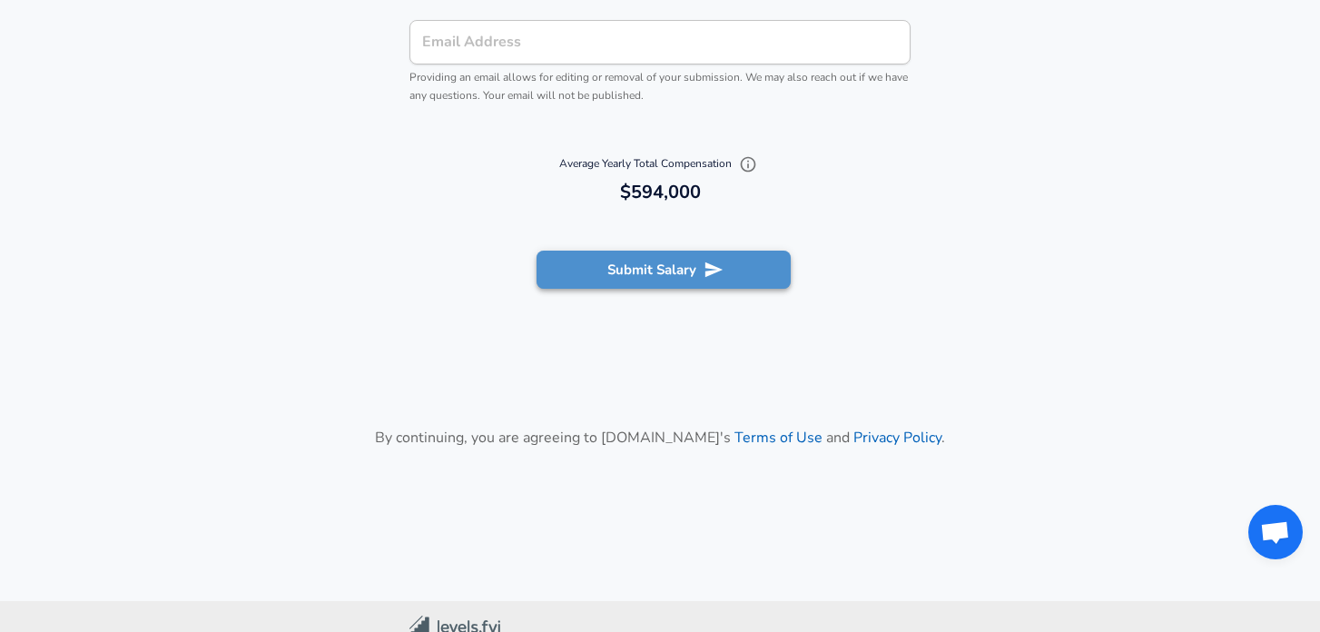
click at [631, 264] on button "Submit Salary" at bounding box center [663, 269] width 254 height 38
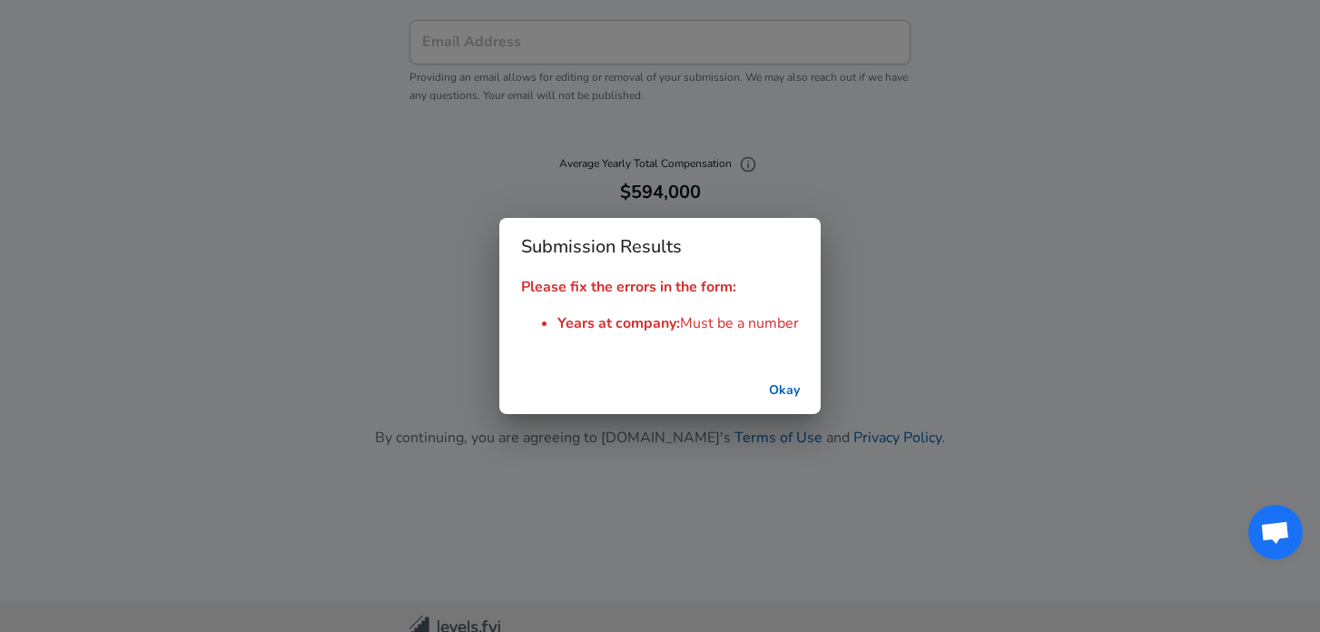
click at [790, 390] on button "Okay" at bounding box center [784, 391] width 58 height 34
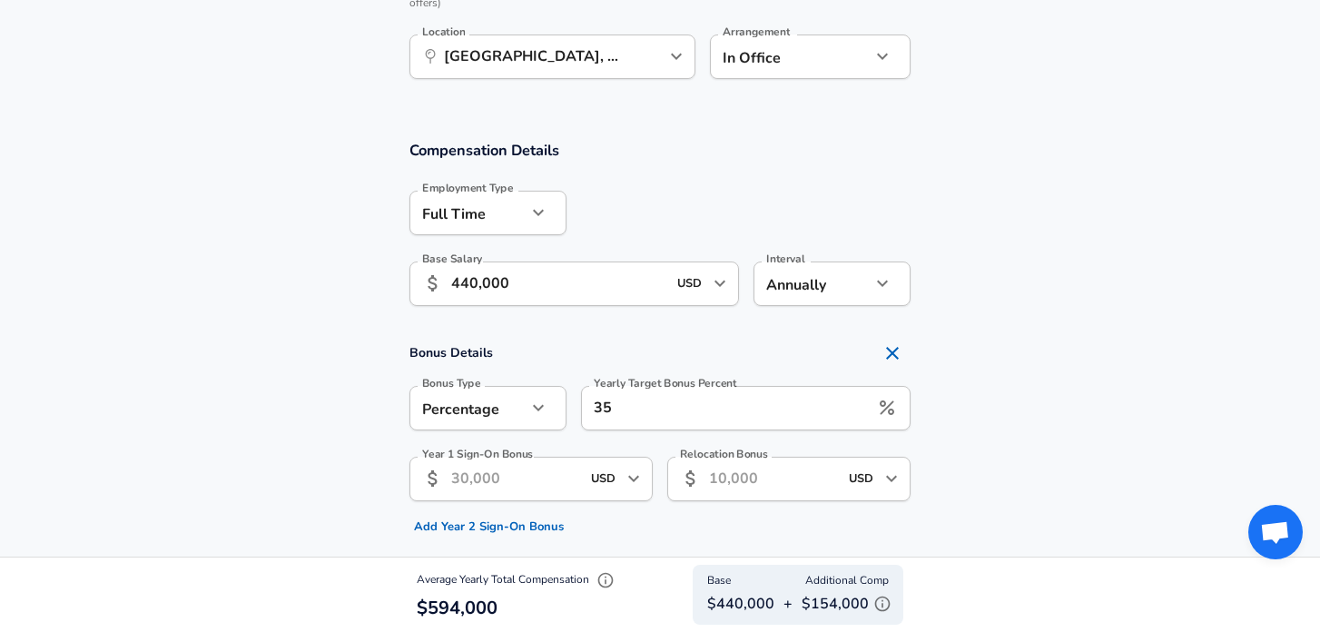
scroll to position [923, 0]
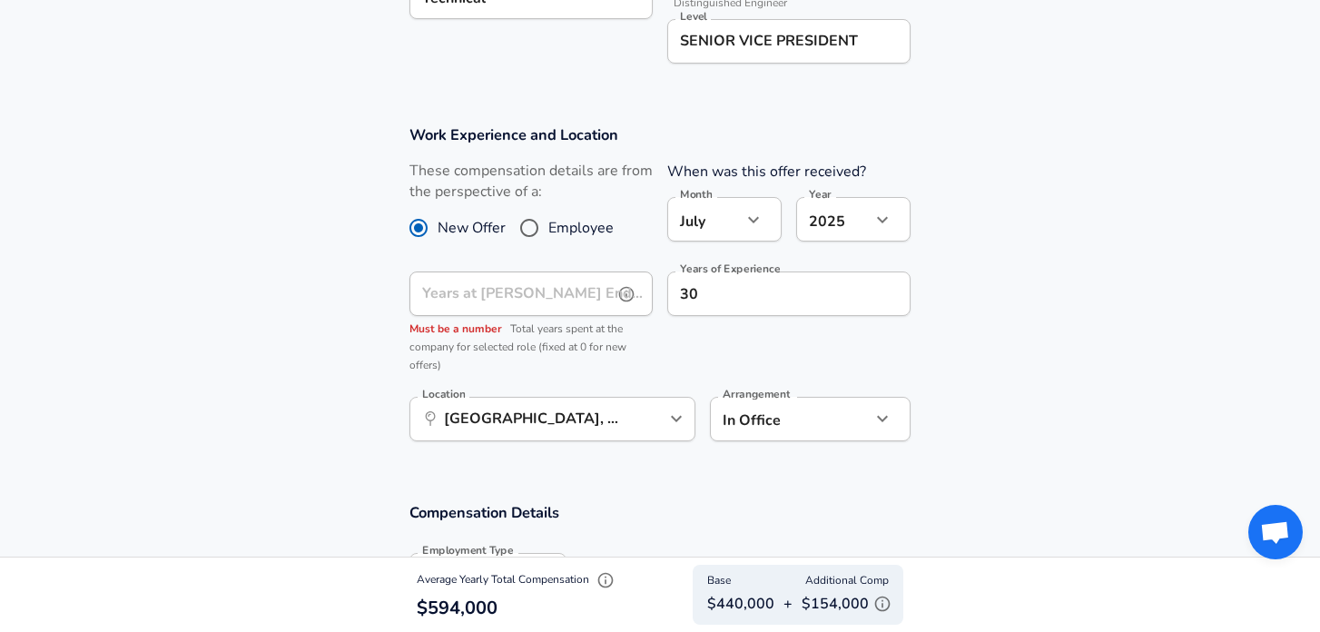
click at [623, 295] on icon "help" at bounding box center [626, 294] width 18 height 18
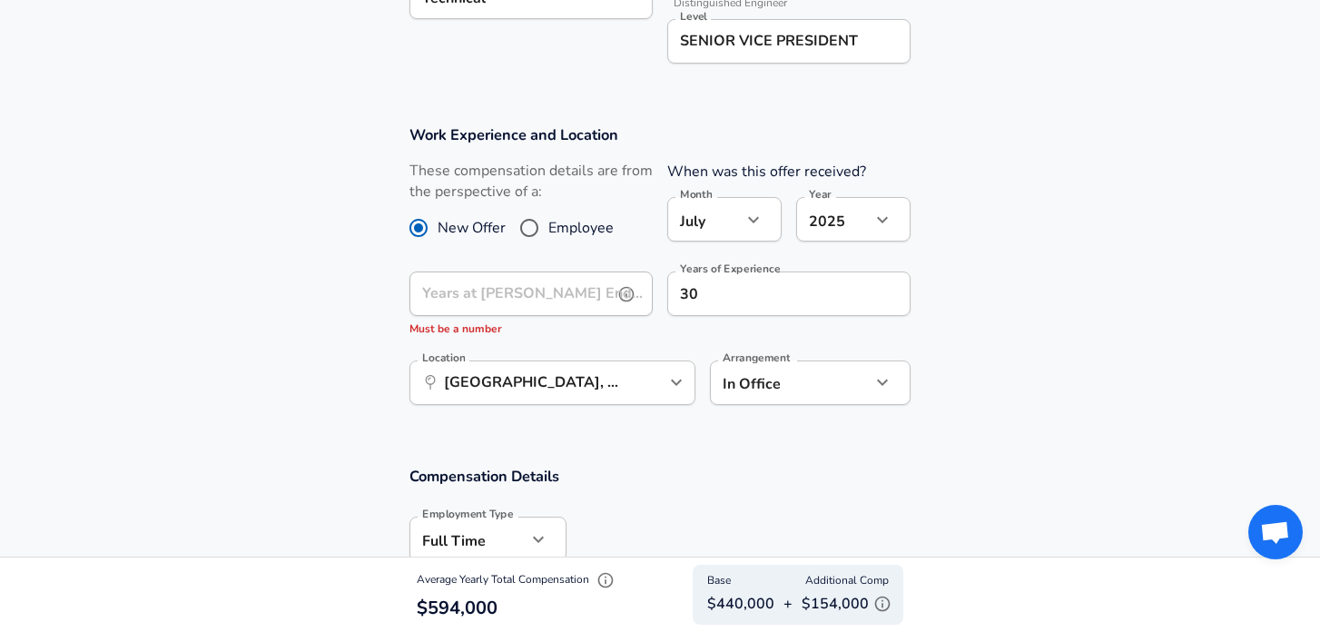
click at [623, 295] on icon "help" at bounding box center [626, 294] width 18 height 18
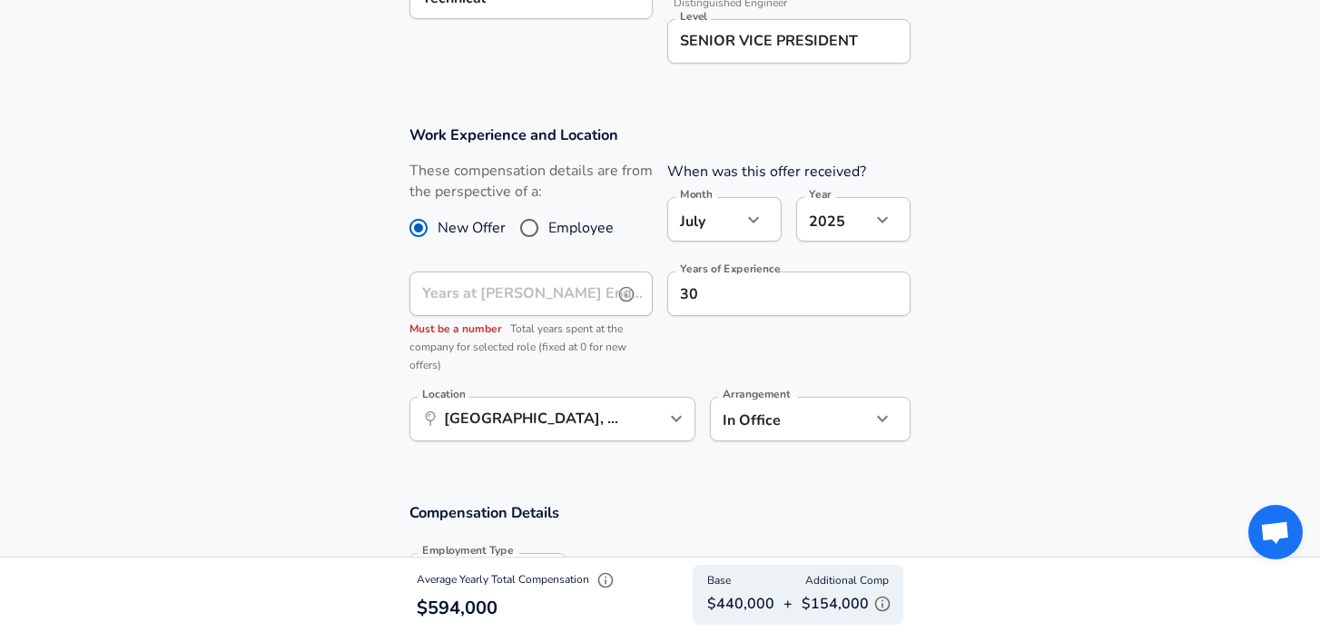
click at [617, 293] on icon "help" at bounding box center [626, 294] width 18 height 18
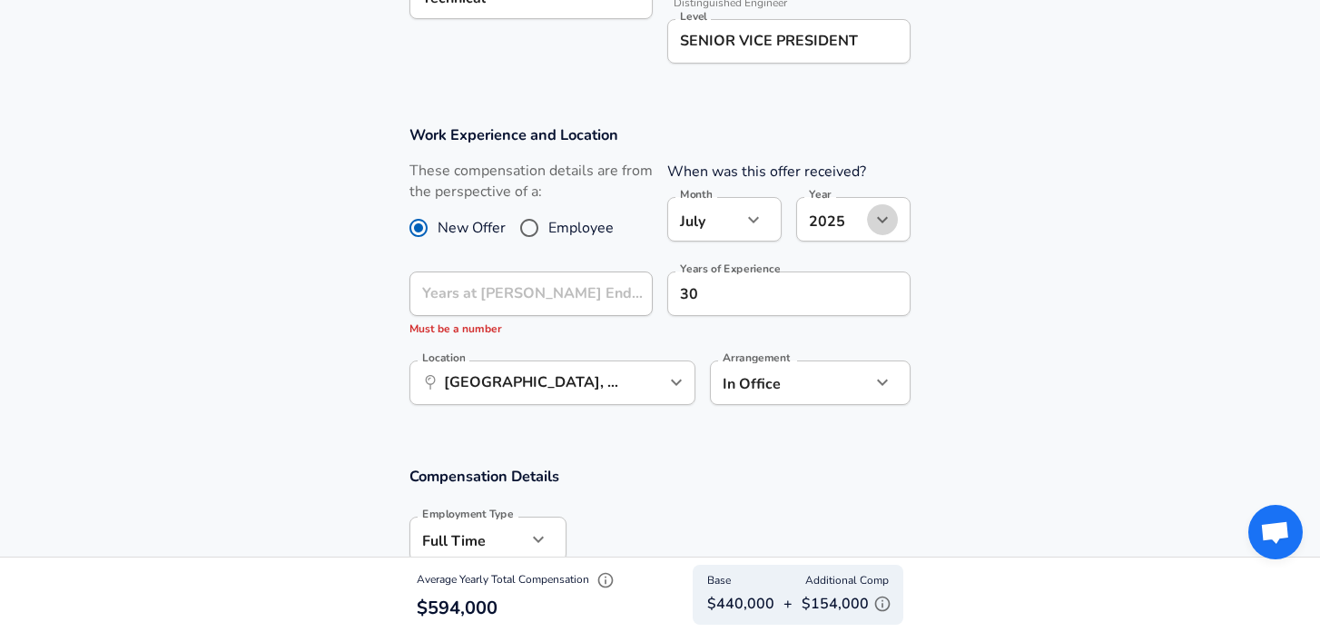
click at [876, 216] on icon "button" at bounding box center [882, 220] width 22 height 22
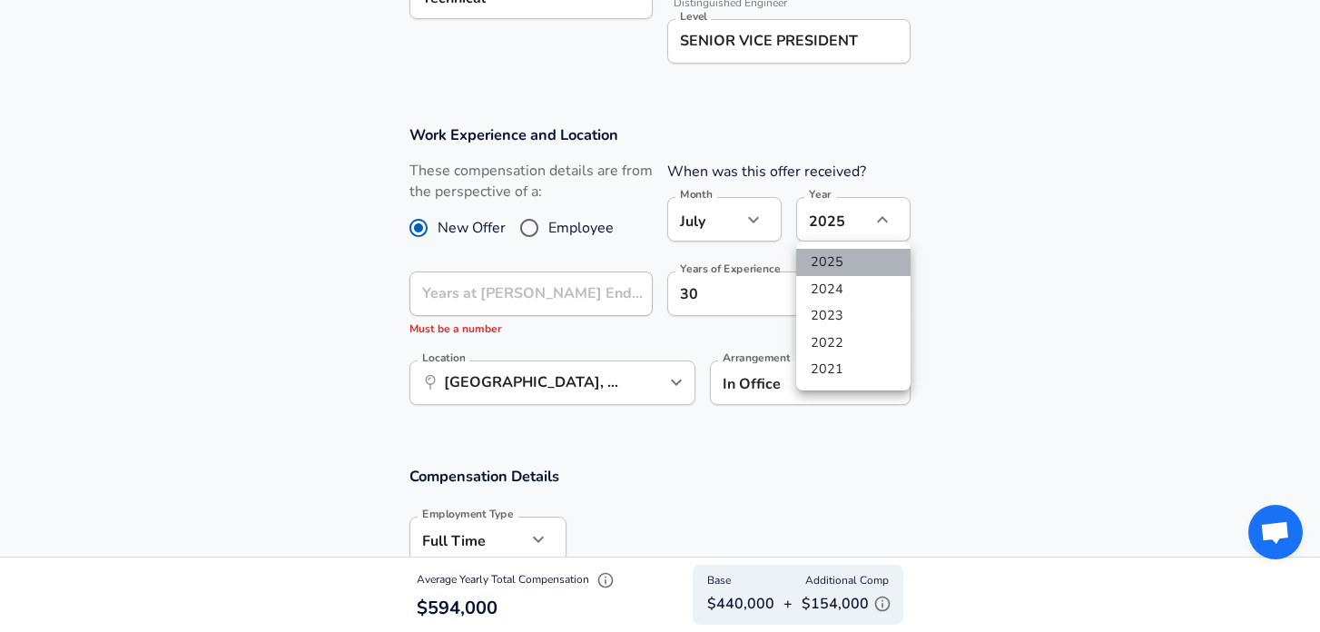
click at [860, 273] on li "2025" at bounding box center [853, 262] width 114 height 27
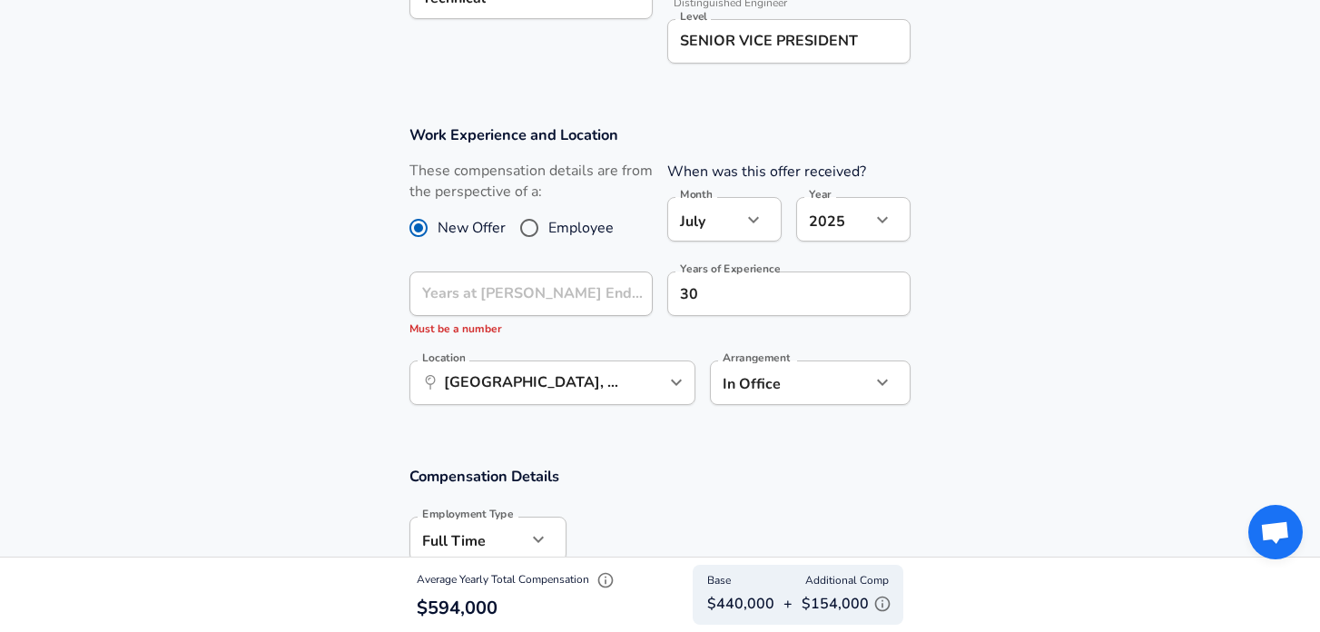
click at [878, 217] on icon "button" at bounding box center [882, 219] width 11 height 6
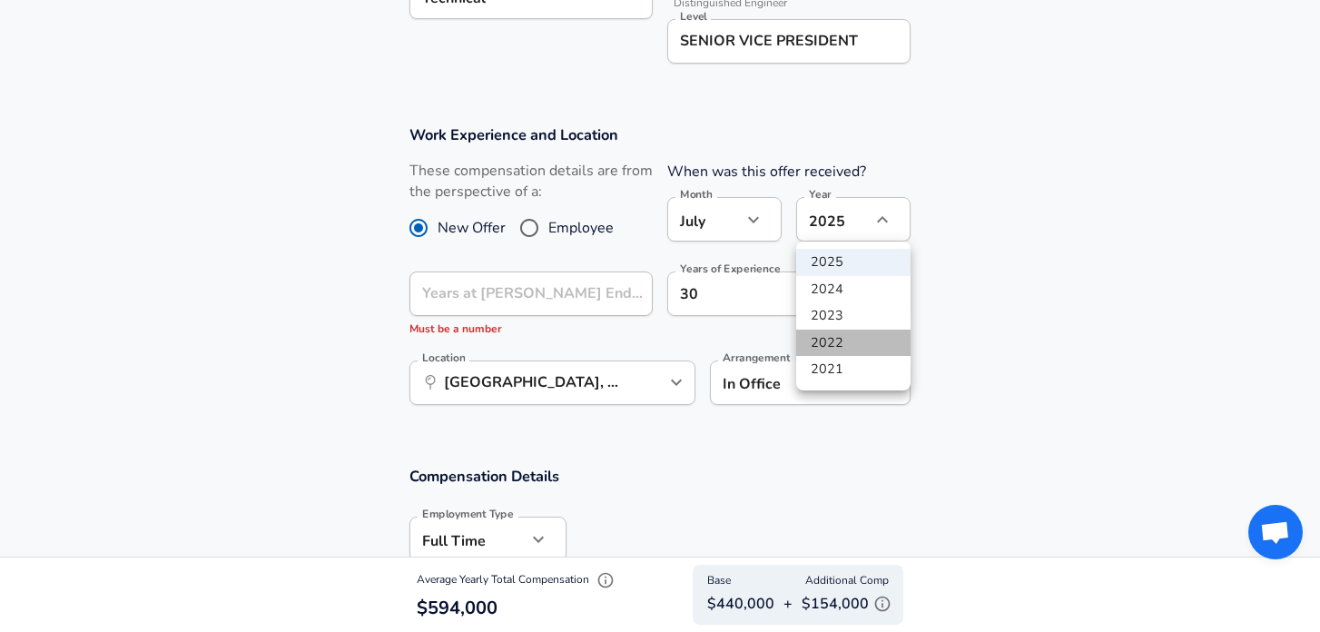
click at [865, 329] on li "2022" at bounding box center [853, 342] width 114 height 27
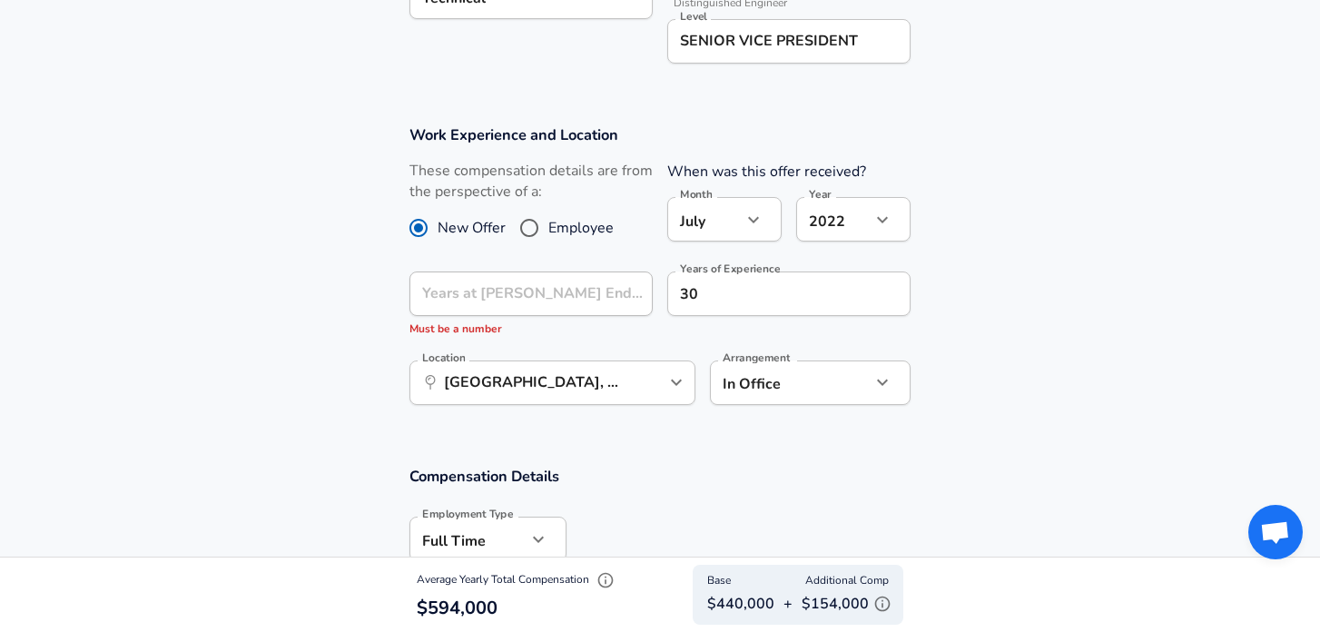
click at [888, 211] on icon "button" at bounding box center [882, 220] width 22 height 22
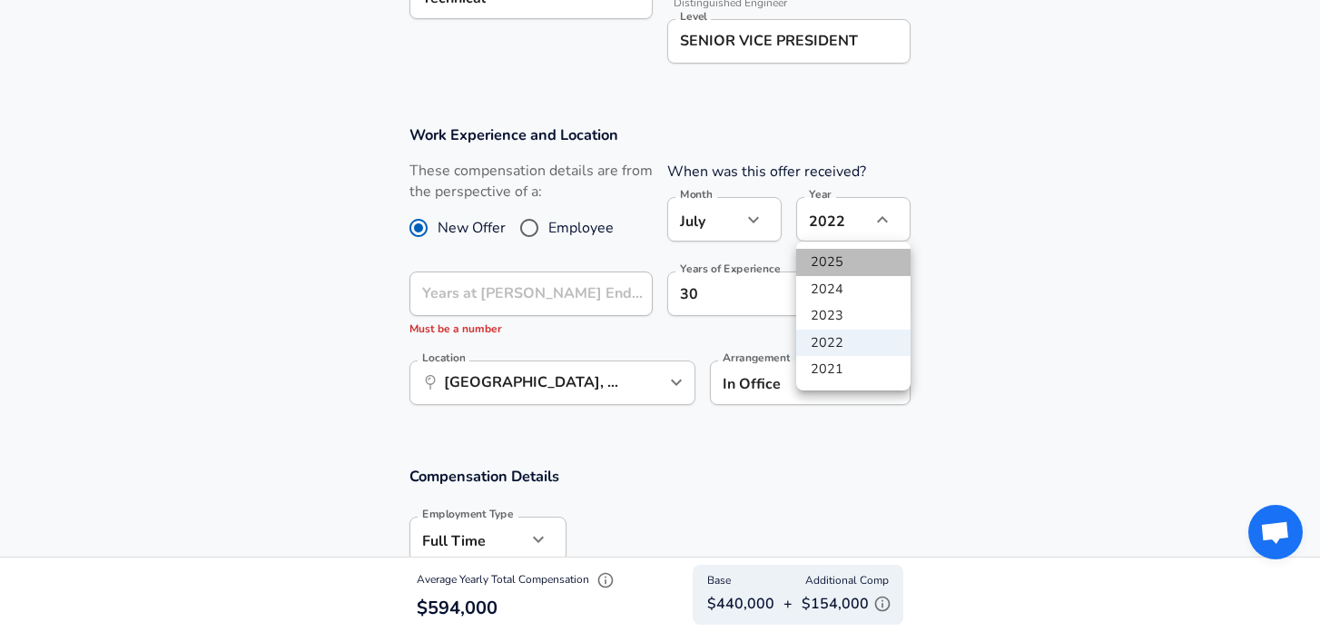
click at [871, 265] on li "2025" at bounding box center [853, 262] width 114 height 27
type input "2025"
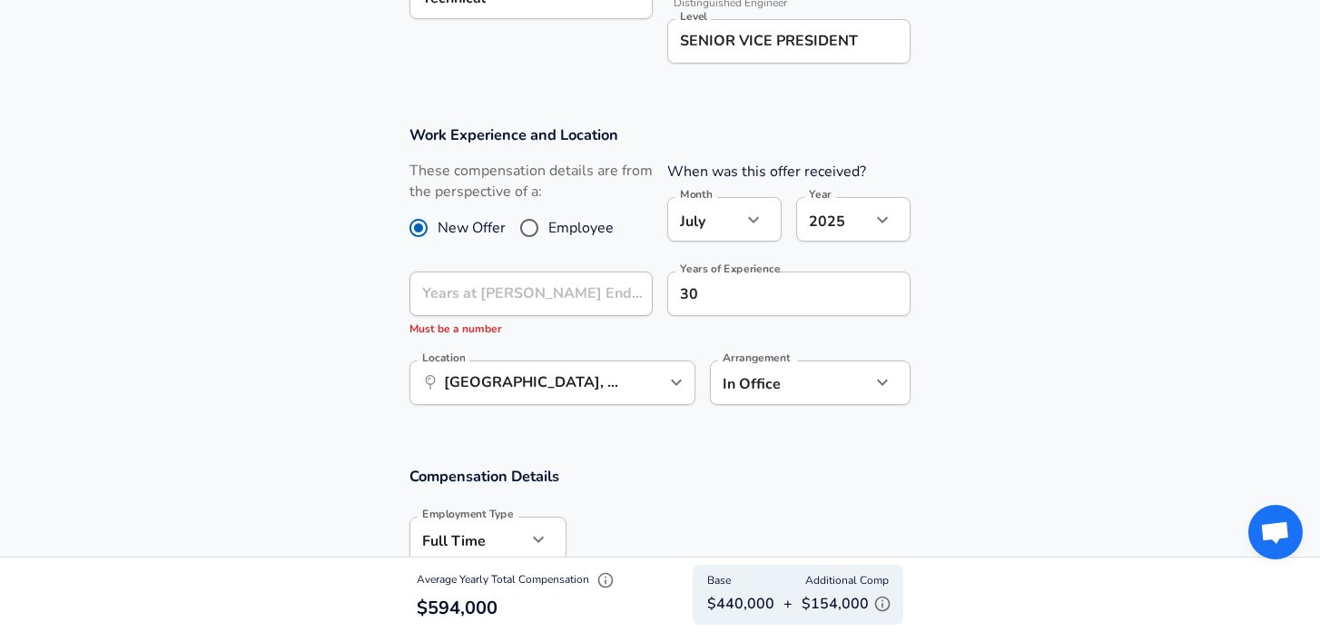
click at [473, 337] on p "Must be a number" at bounding box center [530, 329] width 243 height 18
click at [529, 225] on input "Employee" at bounding box center [529, 227] width 38 height 29
radio input "true"
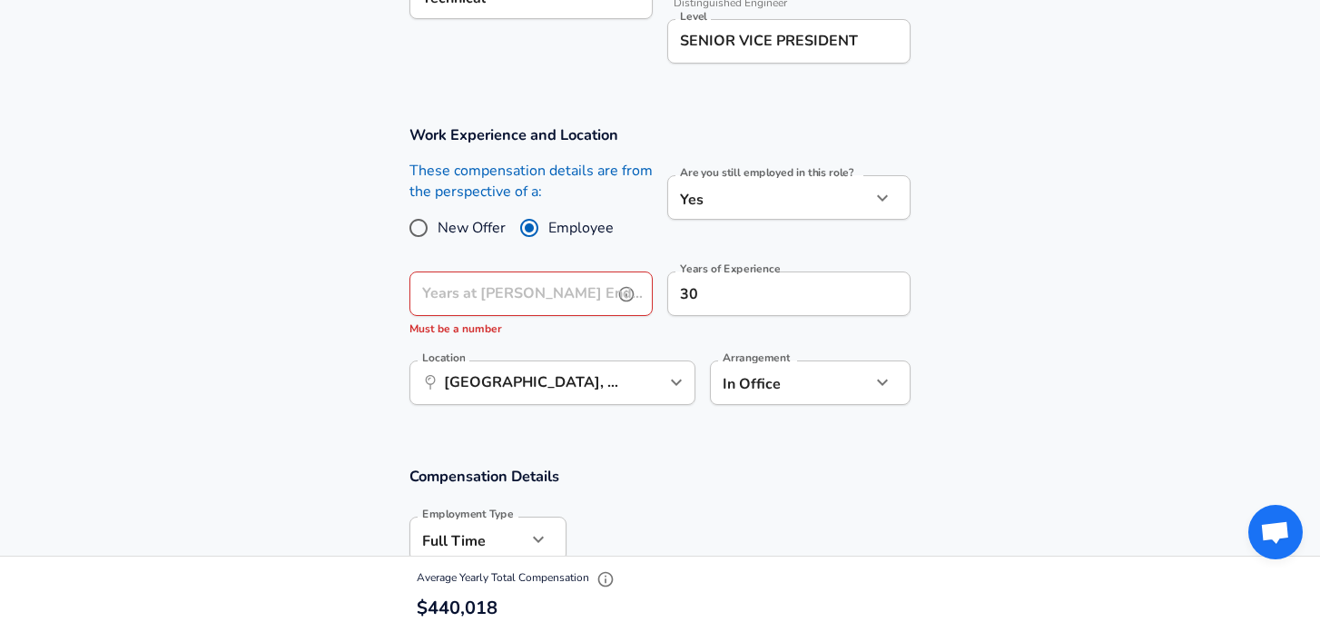
click at [448, 287] on div "Years at [PERSON_NAME] Endeavor Years at [PERSON_NAME] Endeavor Must be a number" at bounding box center [530, 304] width 243 height 67
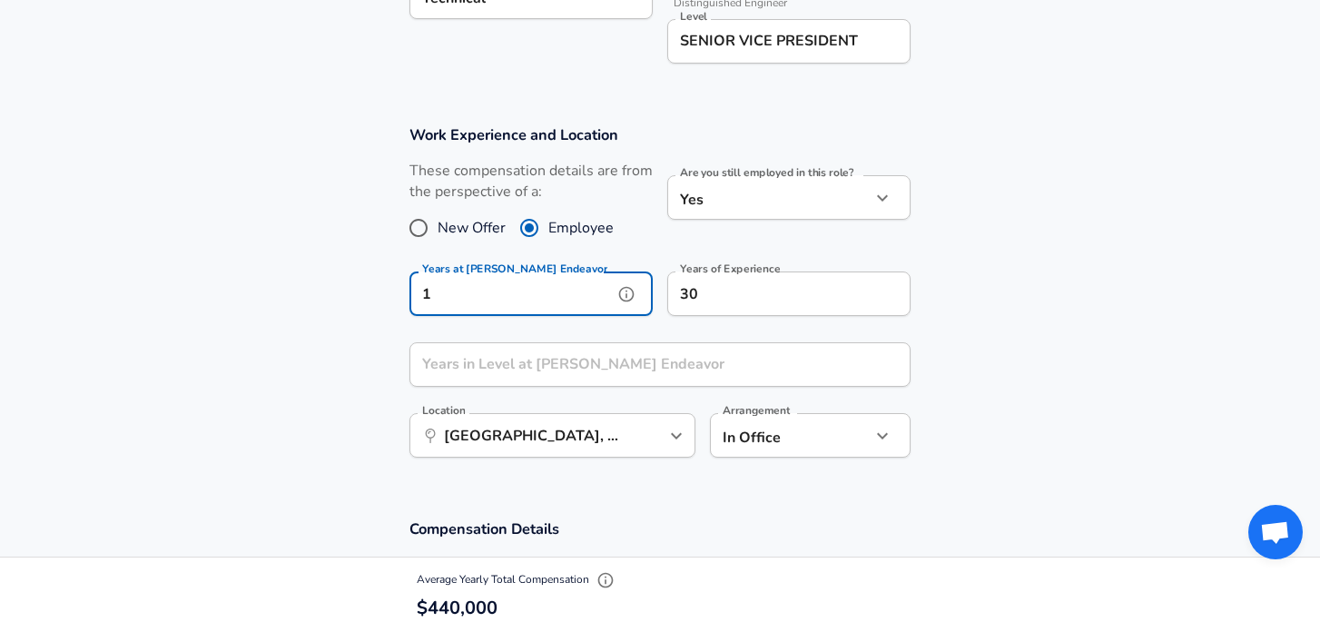
type input "1"
click at [635, 362] on div "Years in Level at [PERSON_NAME] Endeavor Years in Level at [PERSON_NAME] Endeav…" at bounding box center [659, 366] width 501 height 49
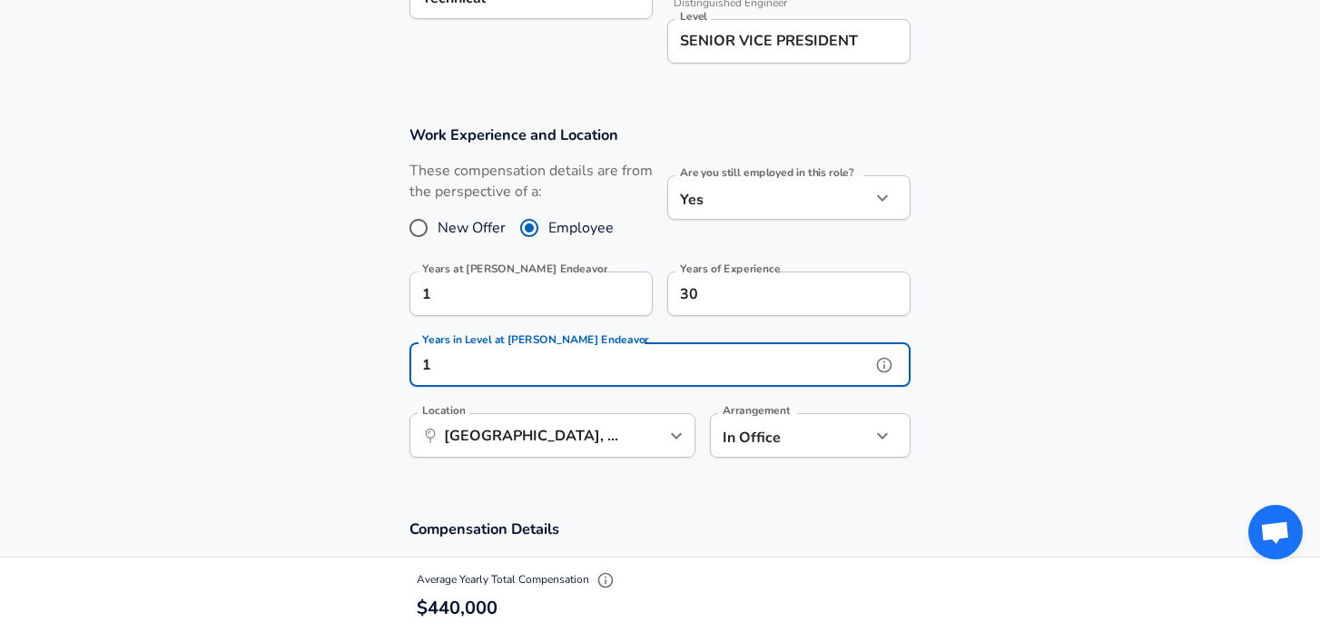
type input "1"
click at [991, 370] on section "Work Experience and Location These compensation details are from the perspectiv…" at bounding box center [660, 301] width 1320 height 394
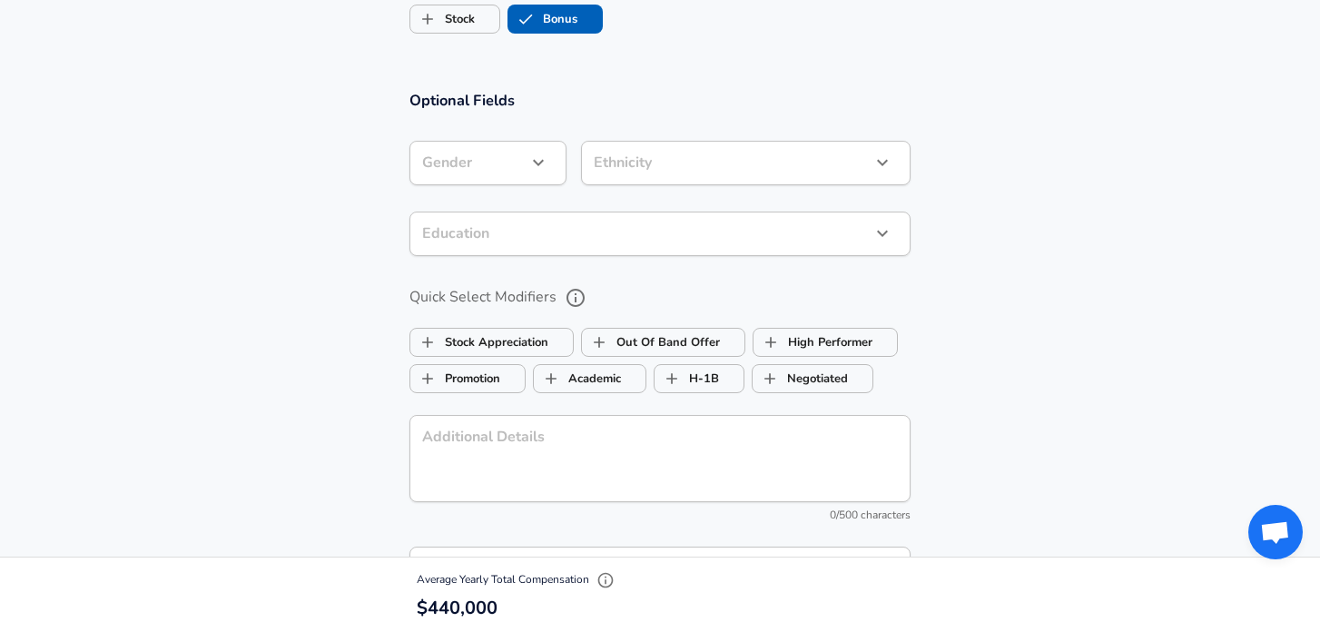
scroll to position [2385, 0]
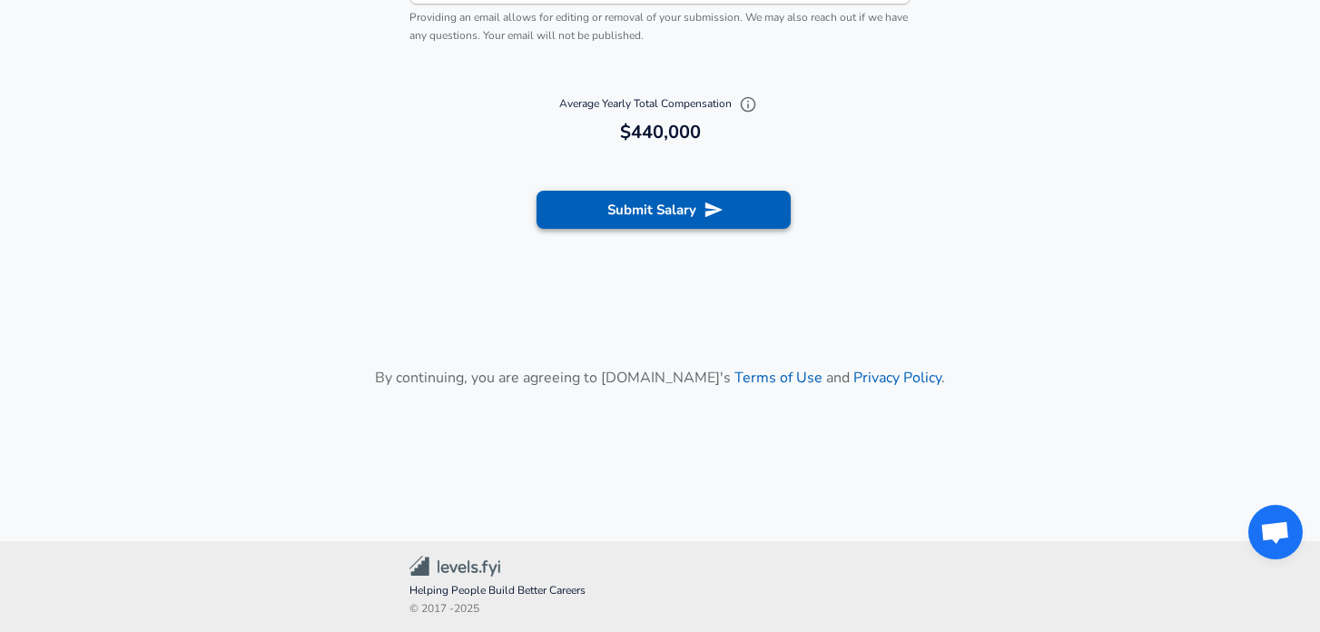
click at [755, 210] on button "Submit Salary" at bounding box center [663, 210] width 254 height 38
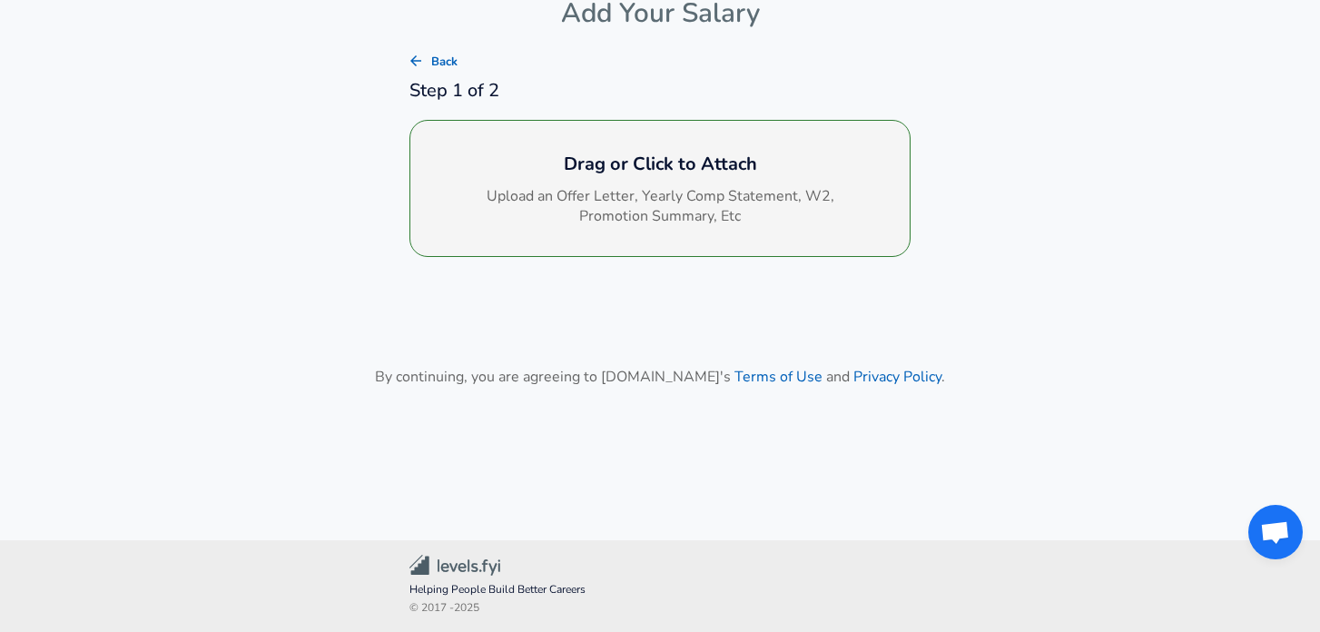
scroll to position [99, 0]
